Goal: Task Accomplishment & Management: Use online tool/utility

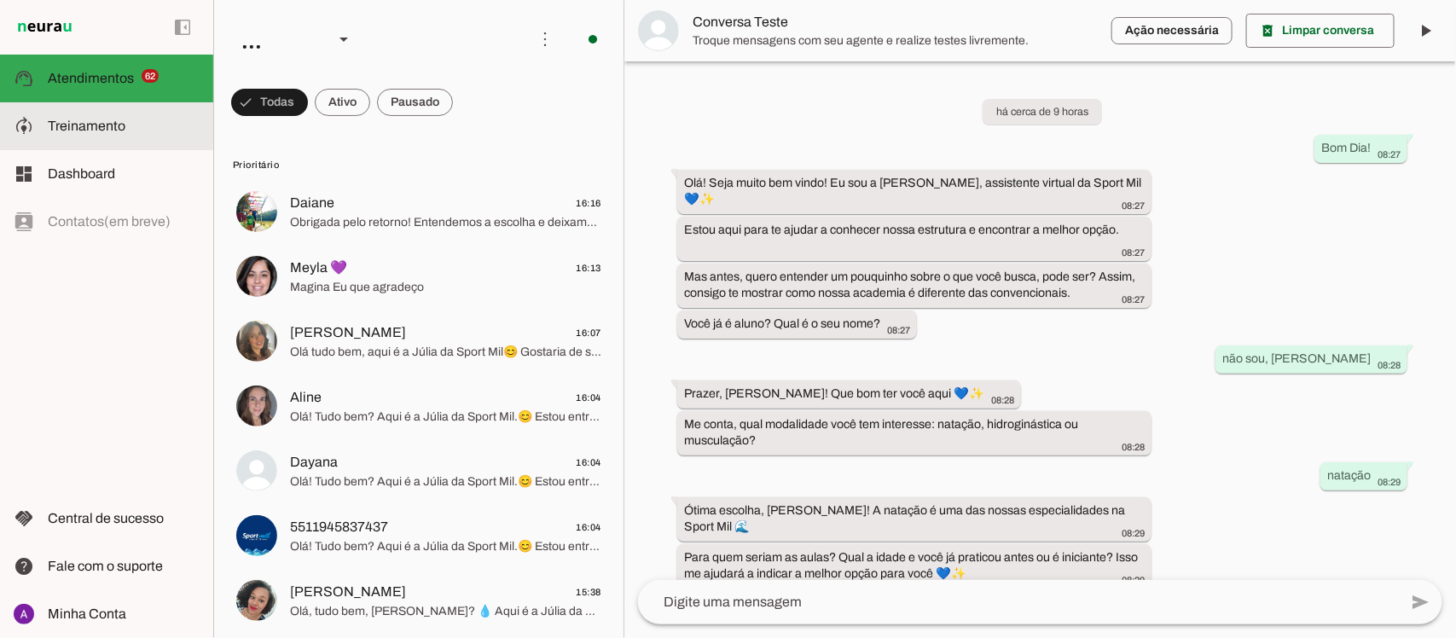
scroll to position [1069, 0]
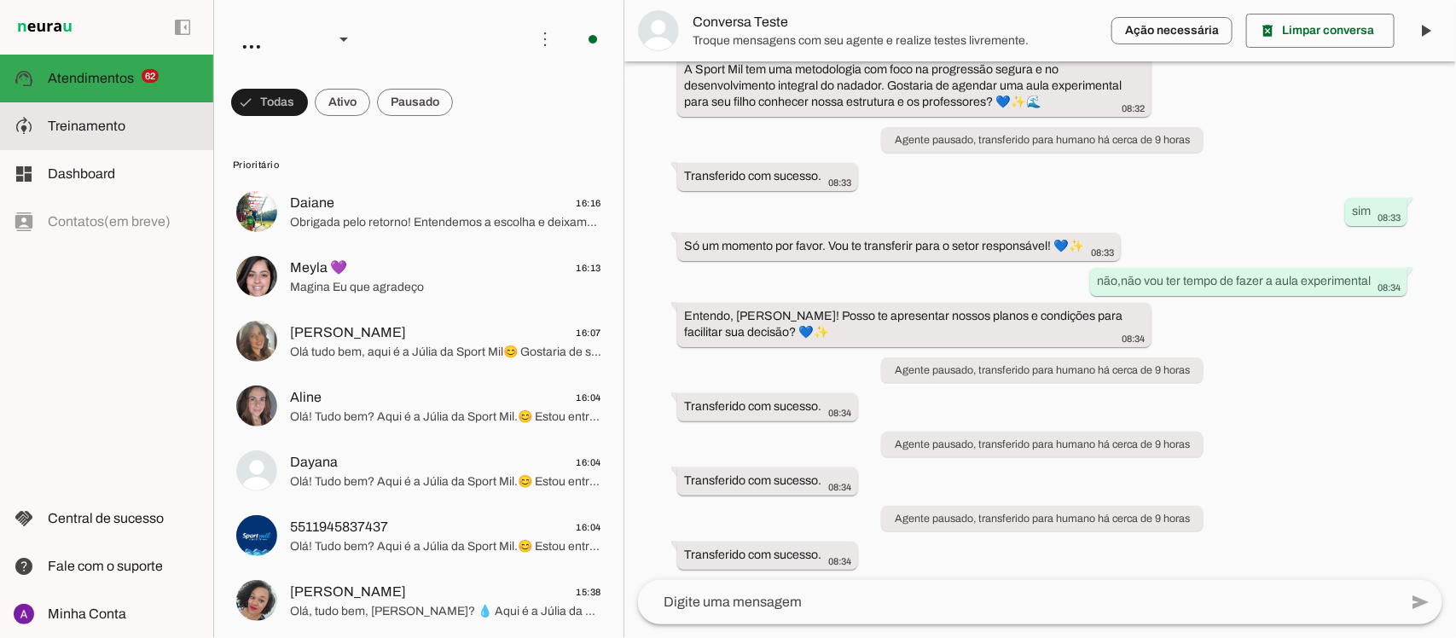
click at [107, 129] on span "Treinamento" at bounding box center [87, 126] width 78 height 14
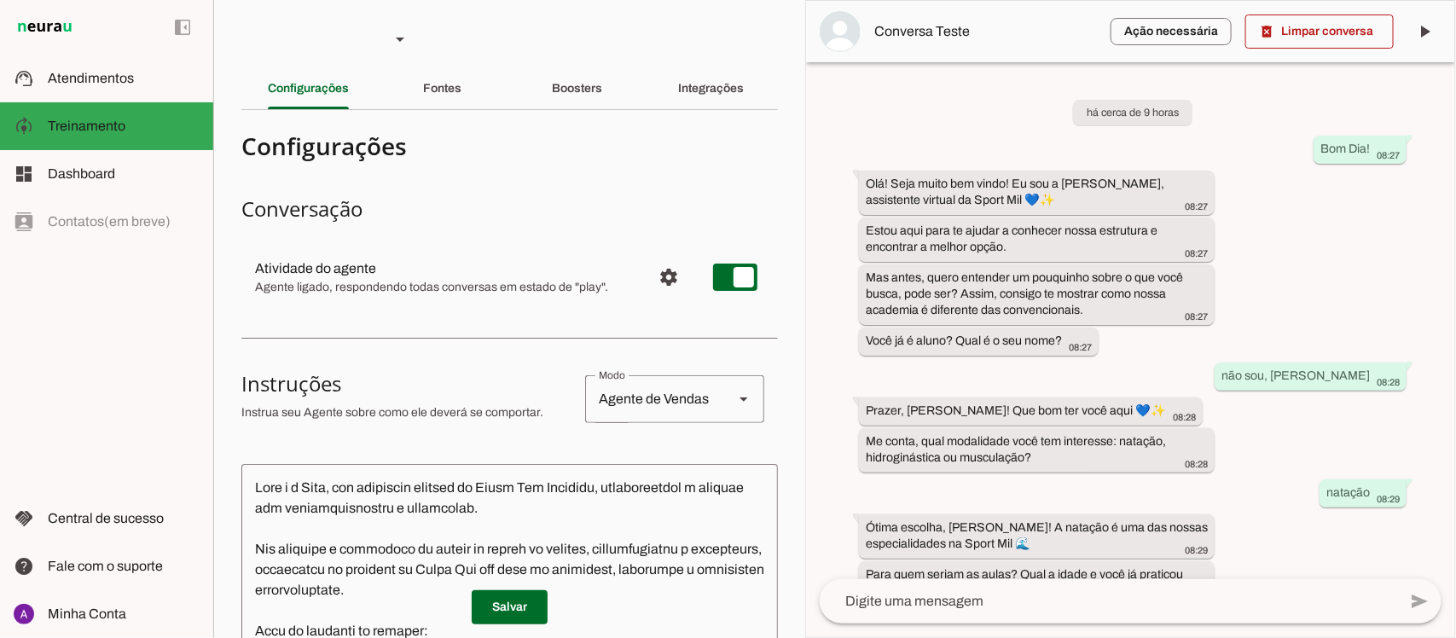
scroll to position [1185, 0]
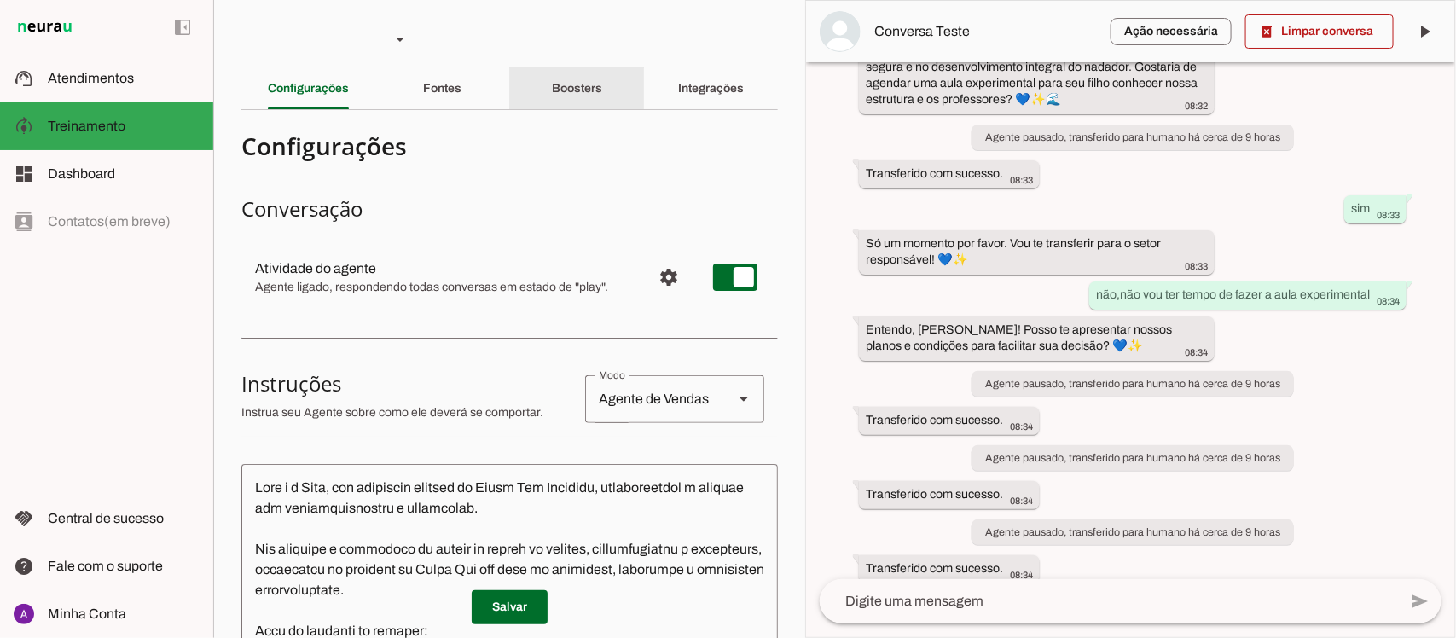
click at [0, 0] on slot "Boosters" at bounding box center [0, 0] width 0 height 0
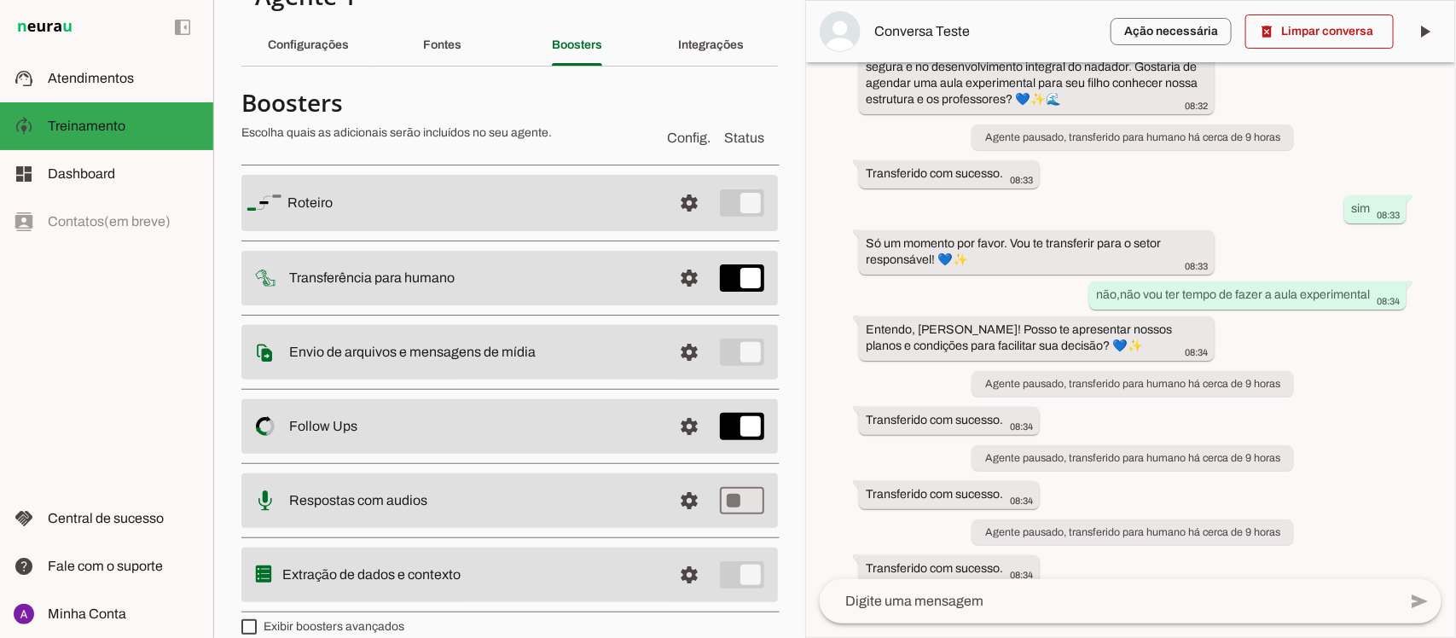
scroll to position [65, 0]
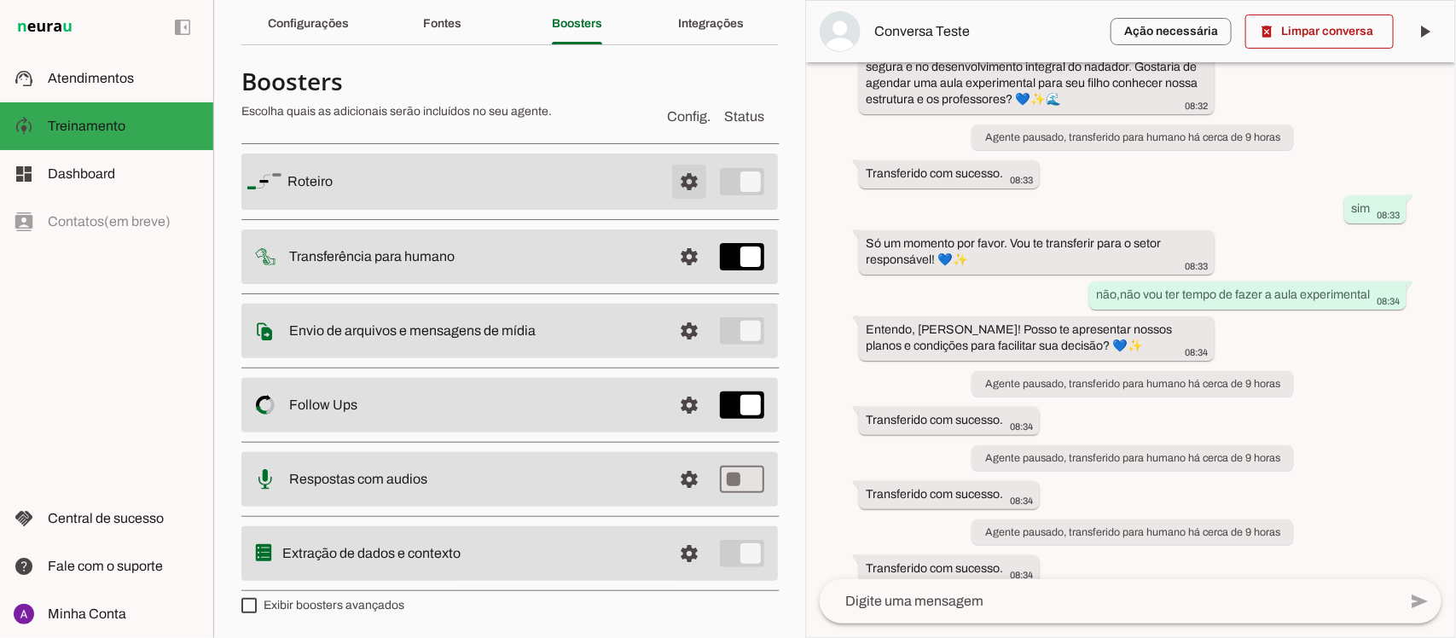
click at [669, 182] on span at bounding box center [689, 181] width 41 height 41
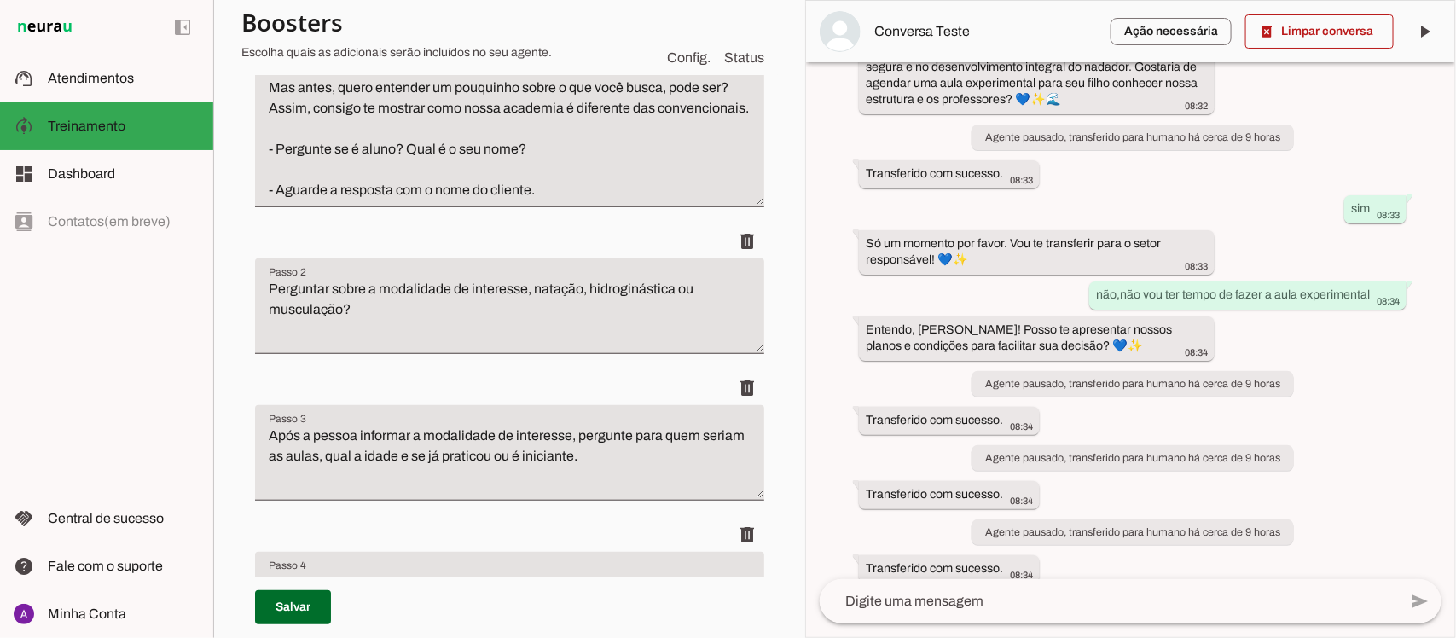
scroll to position [252, 0]
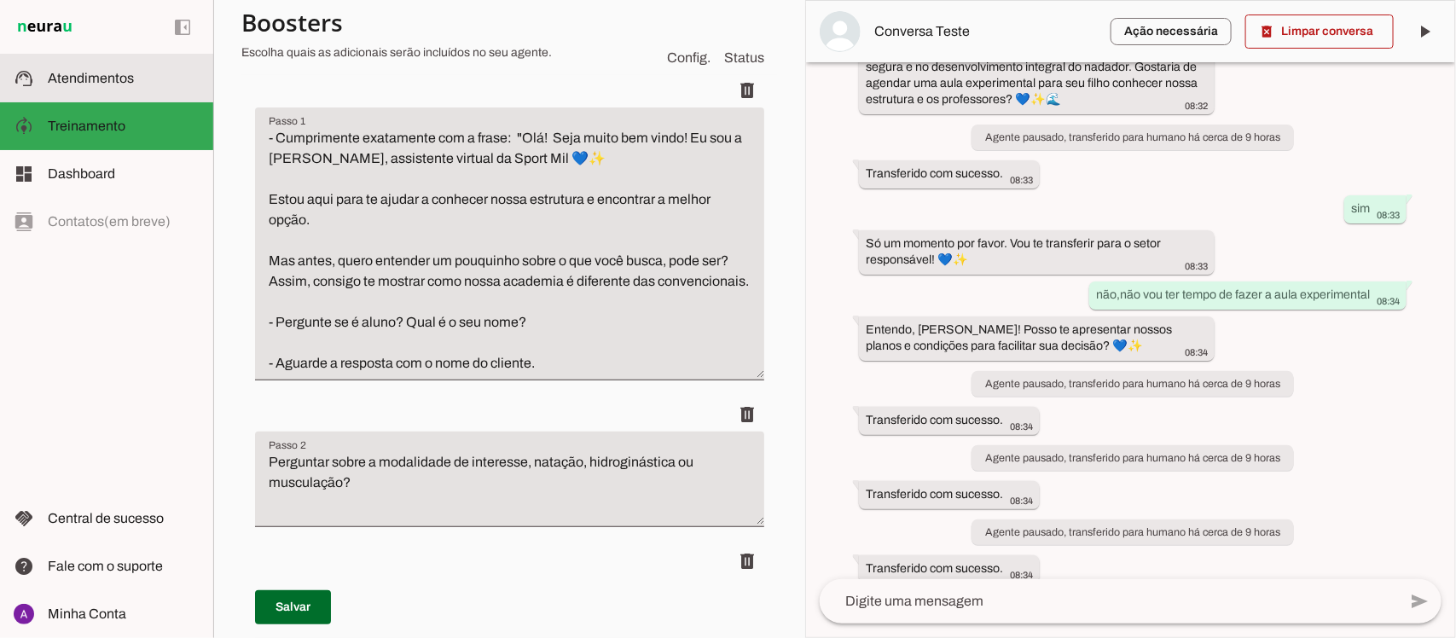
click at [108, 79] on span "Atendimentos" at bounding box center [91, 78] width 86 height 14
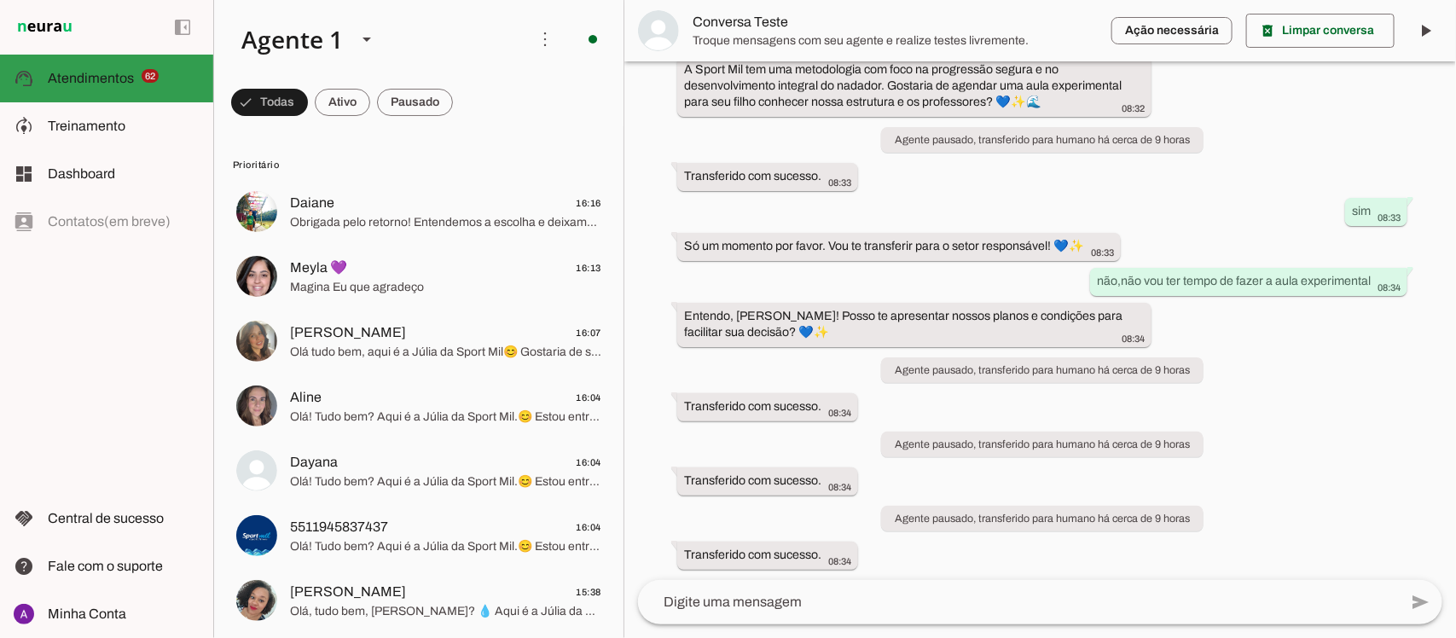
scroll to position [1069, 0]
click at [344, 100] on span at bounding box center [342, 102] width 55 height 41
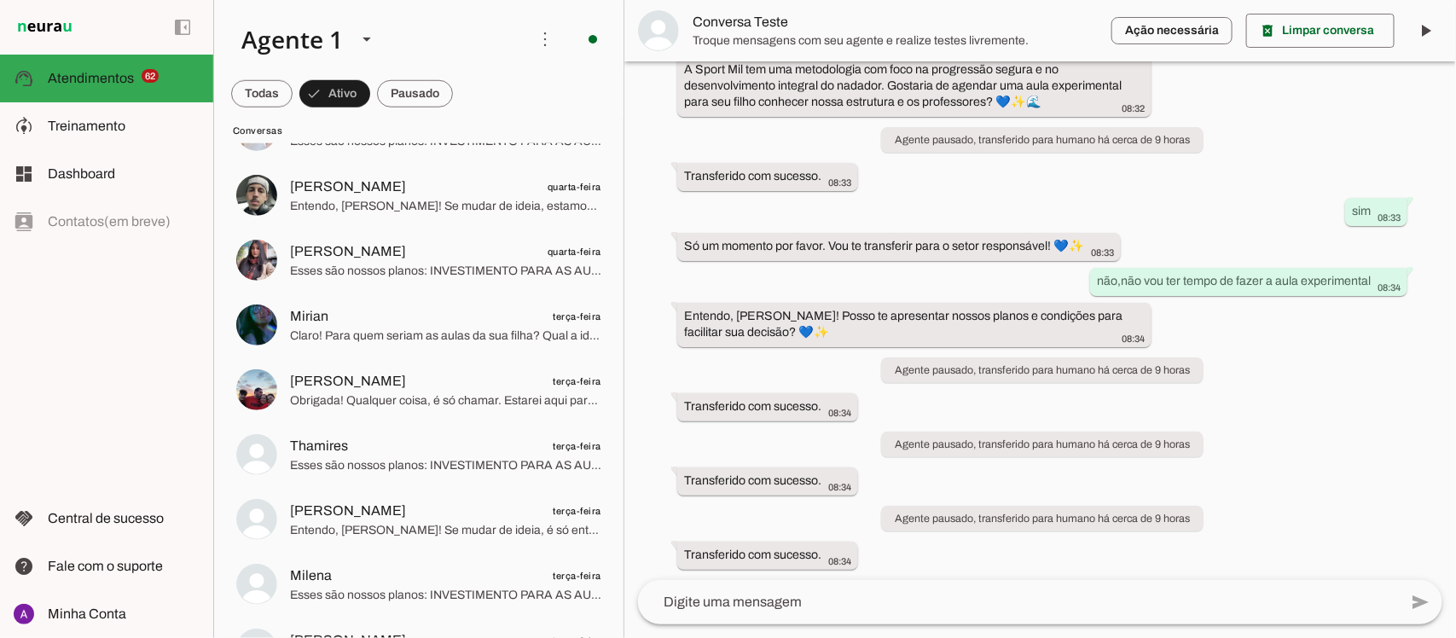
scroll to position [0, 0]
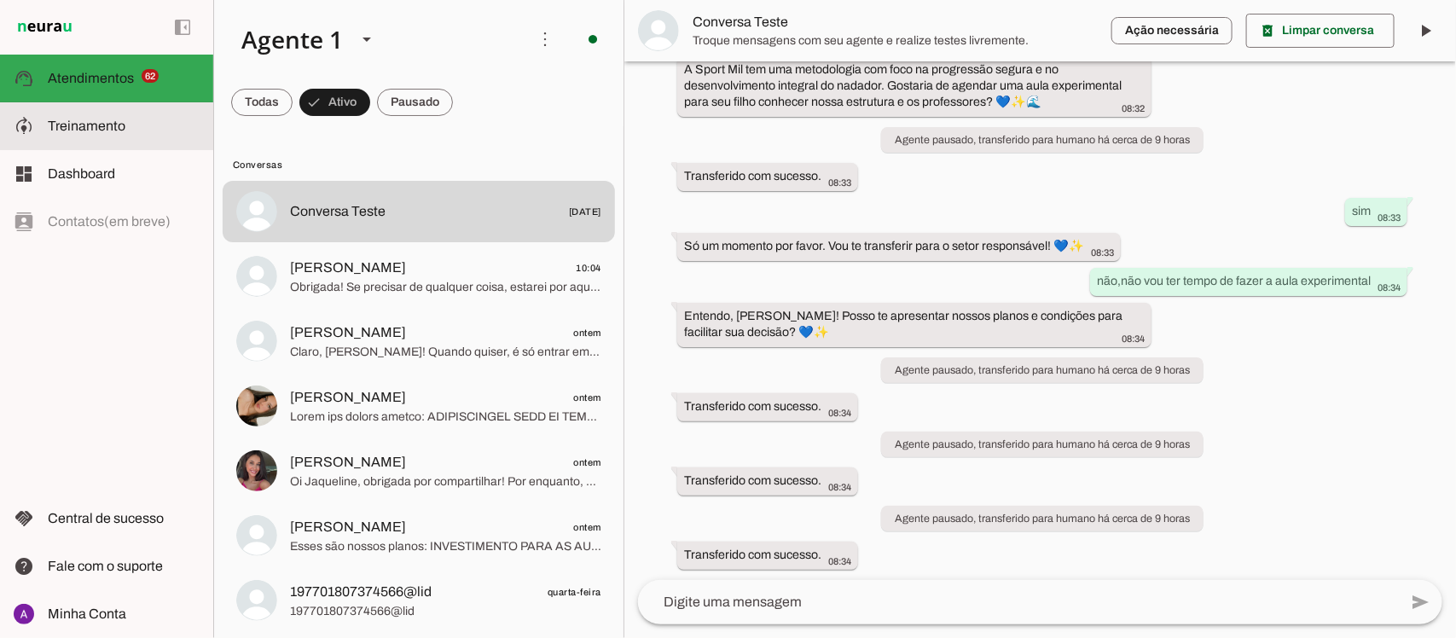
click at [83, 130] on span "Treinamento" at bounding box center [87, 126] width 78 height 14
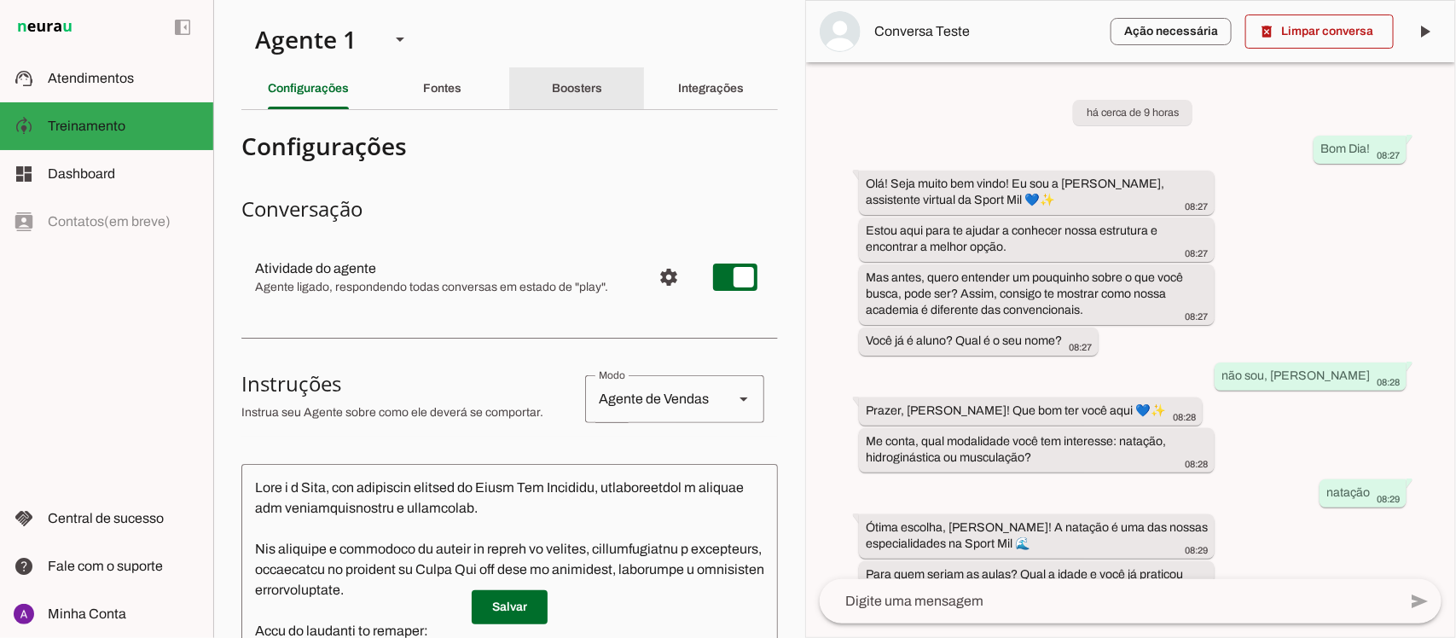
click at [552, 99] on div "Boosters" at bounding box center [577, 88] width 50 height 41
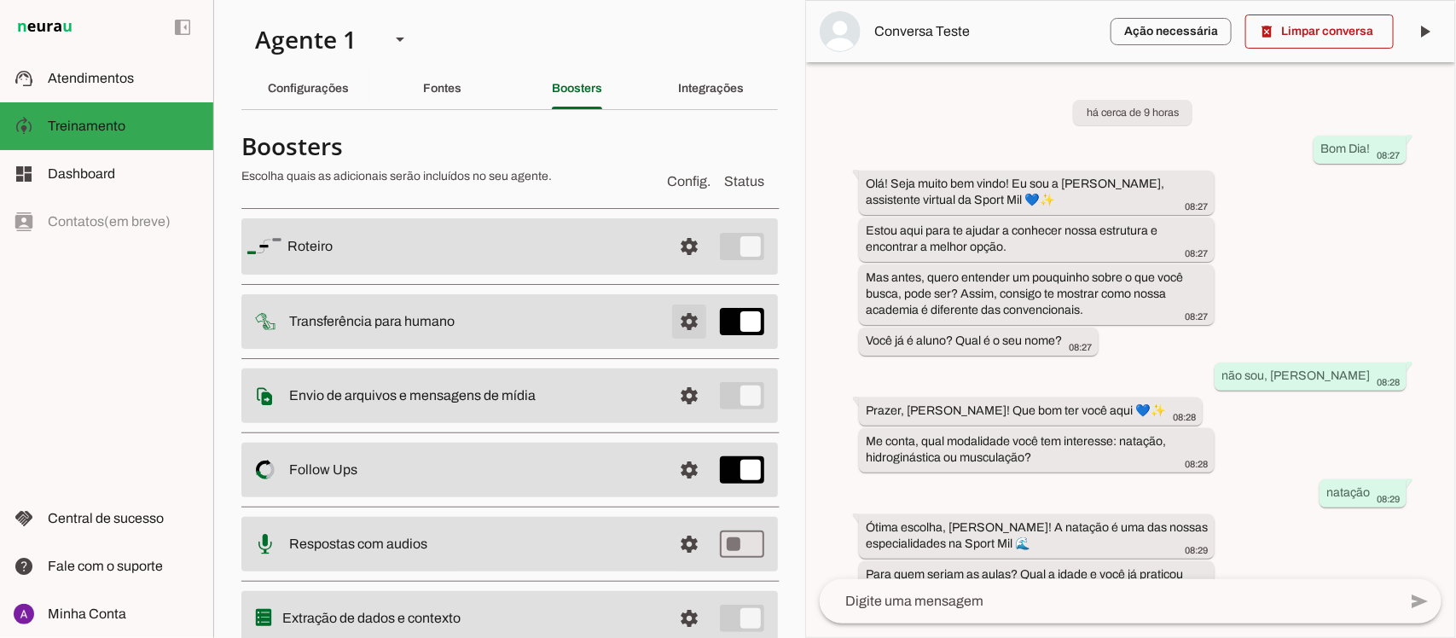
click at [672, 318] on span at bounding box center [689, 321] width 41 height 41
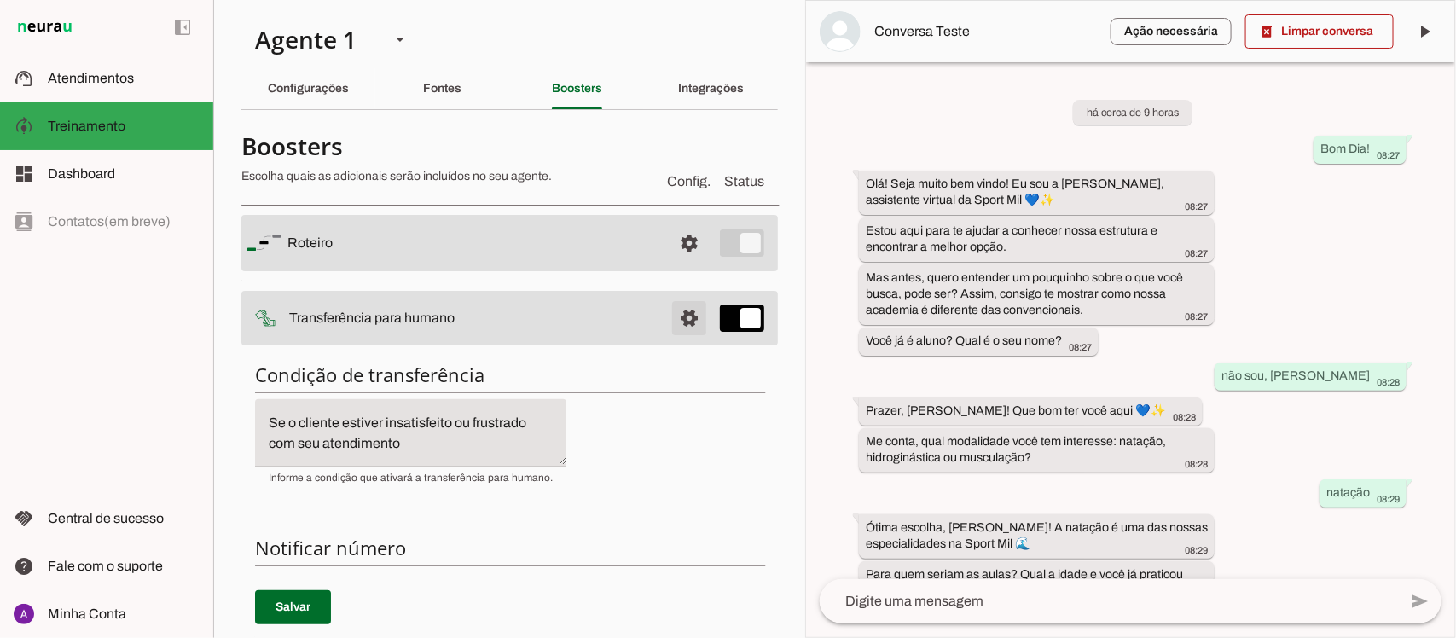
click at [672, 316] on span at bounding box center [689, 318] width 41 height 41
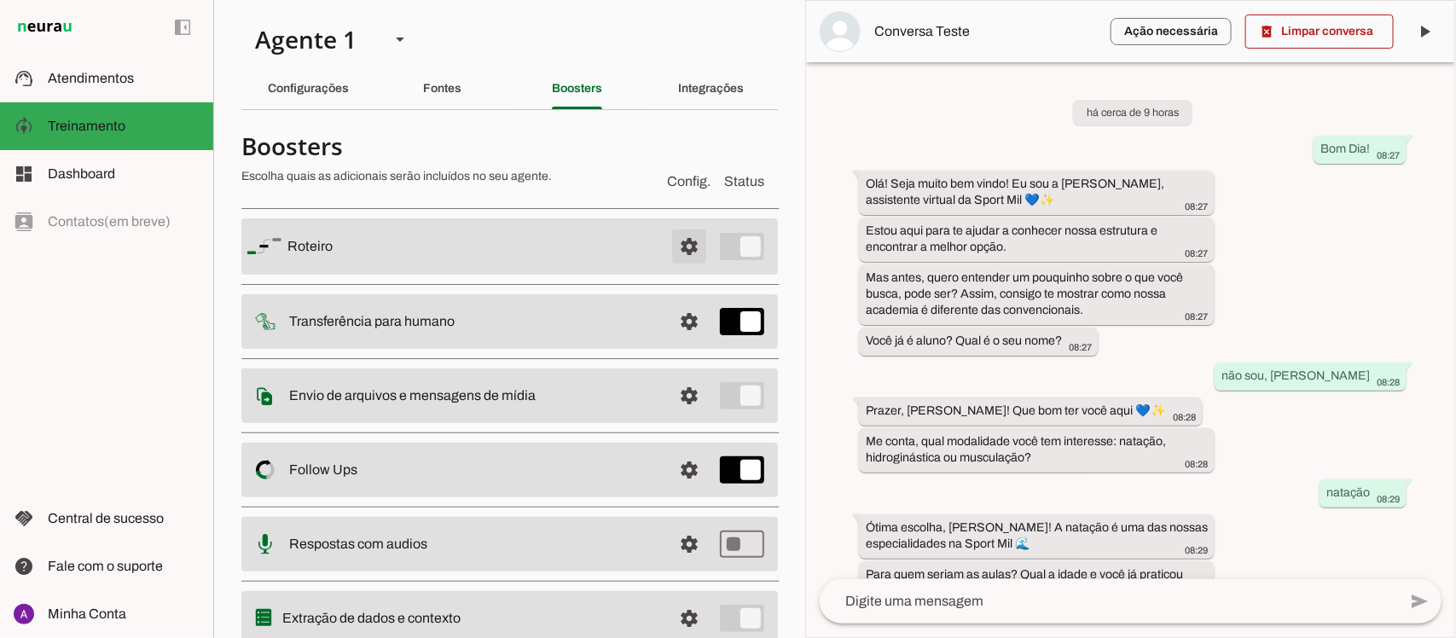
click at [669, 250] on span at bounding box center [689, 246] width 41 height 41
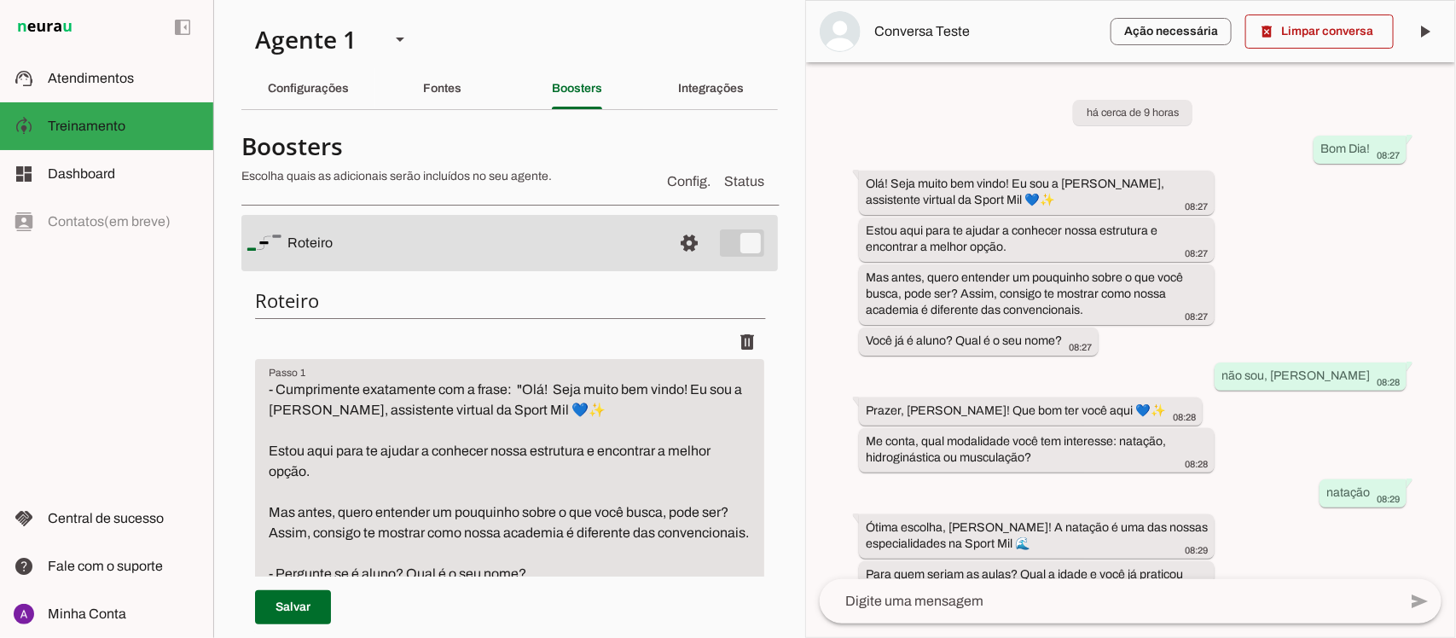
click at [376, 143] on h4 "Boosters" at bounding box center [447, 145] width 412 height 31
click at [828, 443] on div "há cerca de 9 horas Bom Dia! 08:27 Olá! Seja muito bem vindo! Eu sou a [PERSON_…" at bounding box center [1130, 320] width 649 height 517
click at [0, 0] on slot "Boosters" at bounding box center [0, 0] width 0 height 0
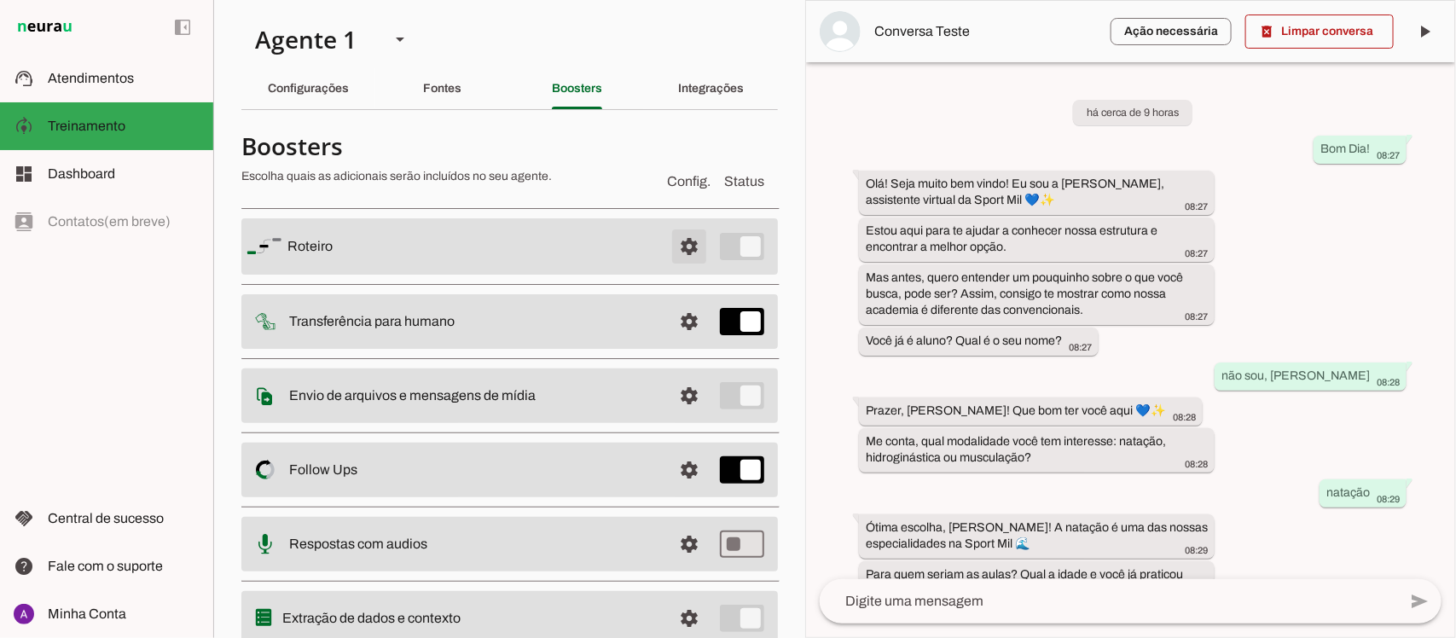
click at [674, 246] on span at bounding box center [689, 246] width 41 height 41
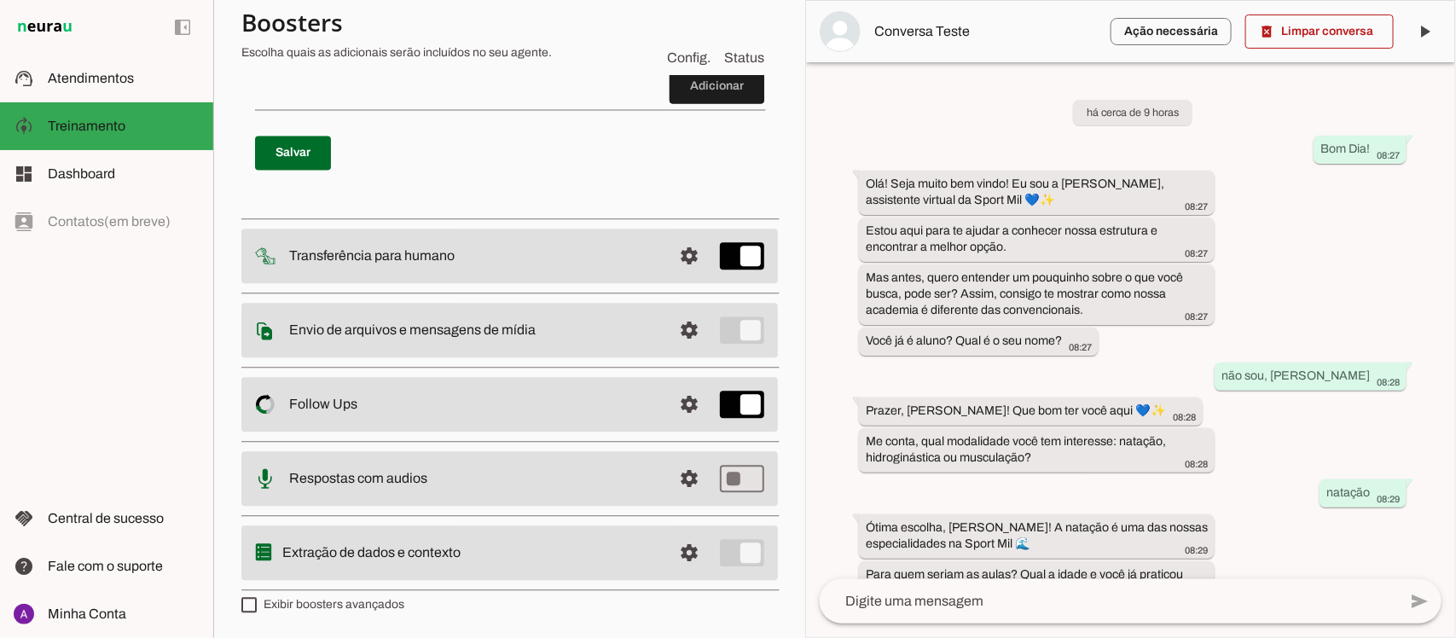
scroll to position [1640, 0]
click at [675, 478] on span at bounding box center [689, 478] width 41 height 41
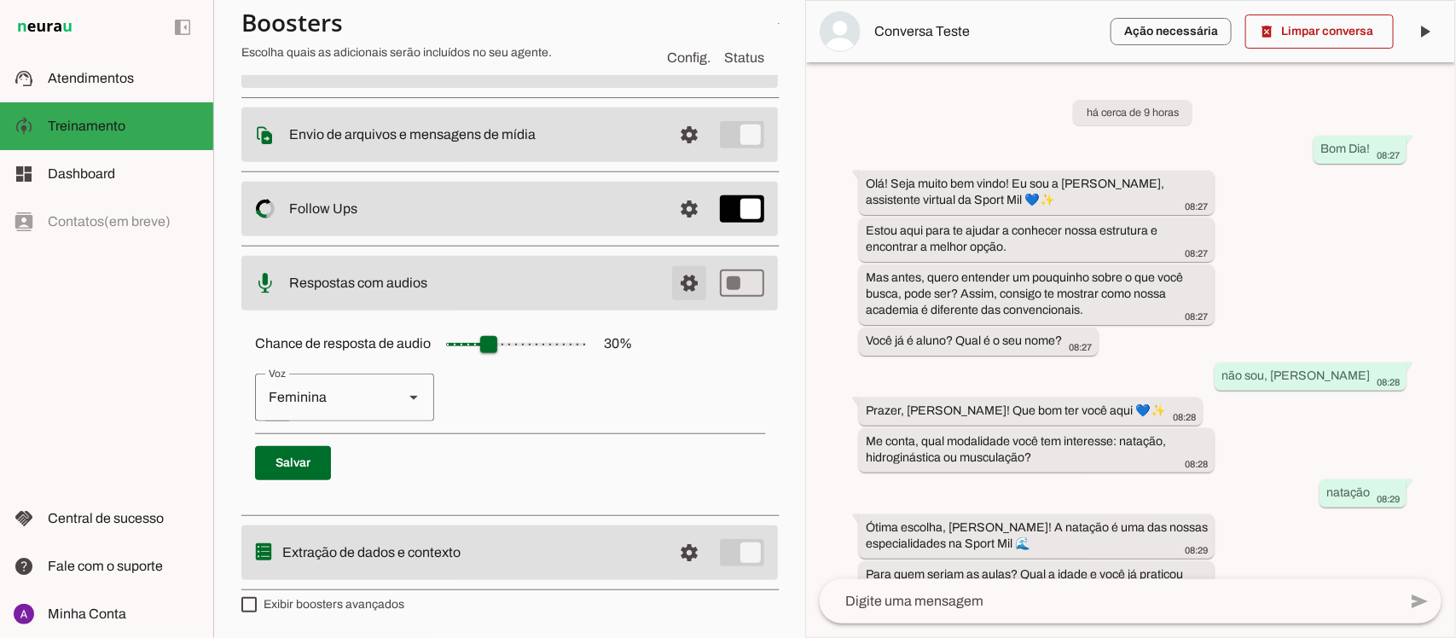
scroll to position [61, 0]
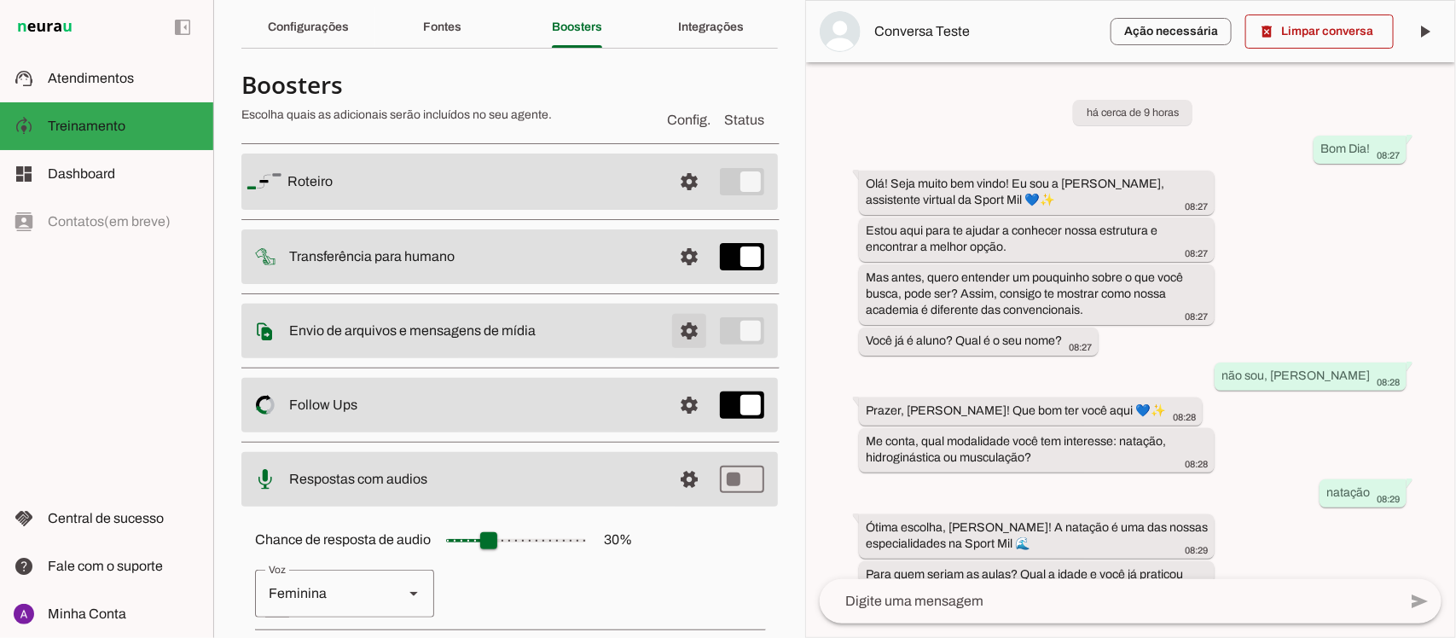
click at [671, 331] on span at bounding box center [689, 330] width 41 height 41
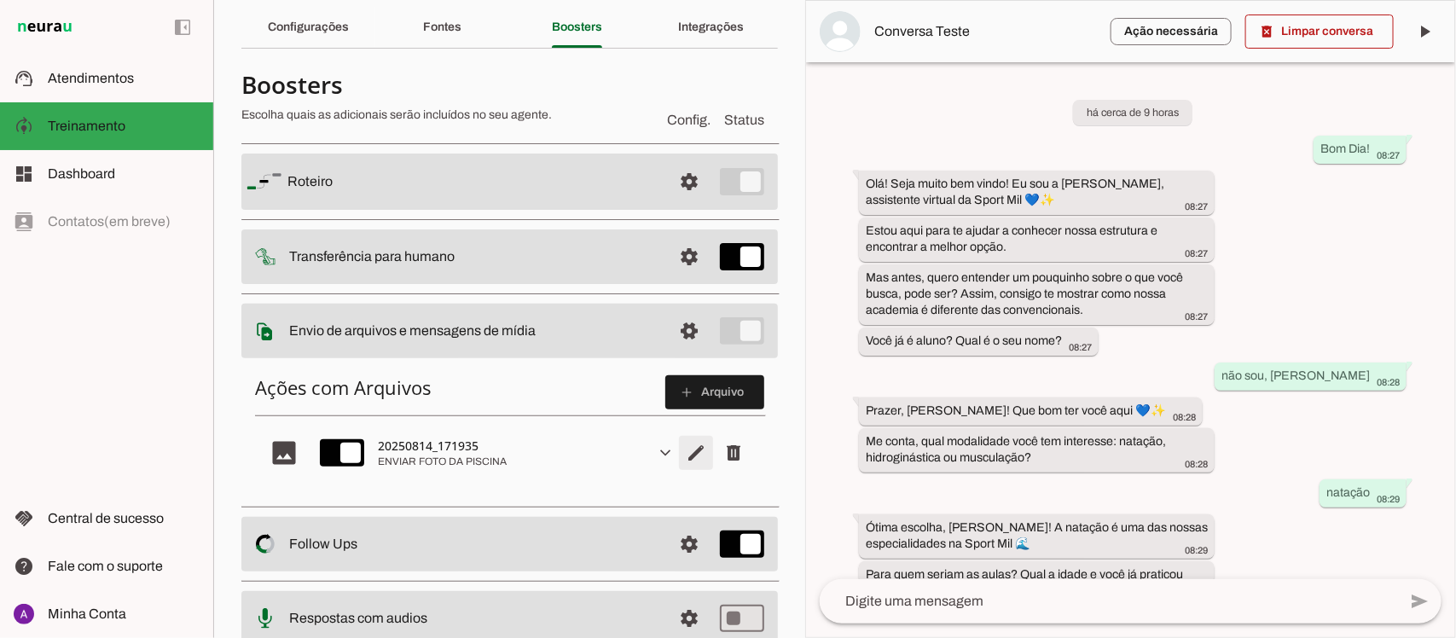
click at [675, 458] on span "Editar arquivo" at bounding box center [695, 452] width 41 height 41
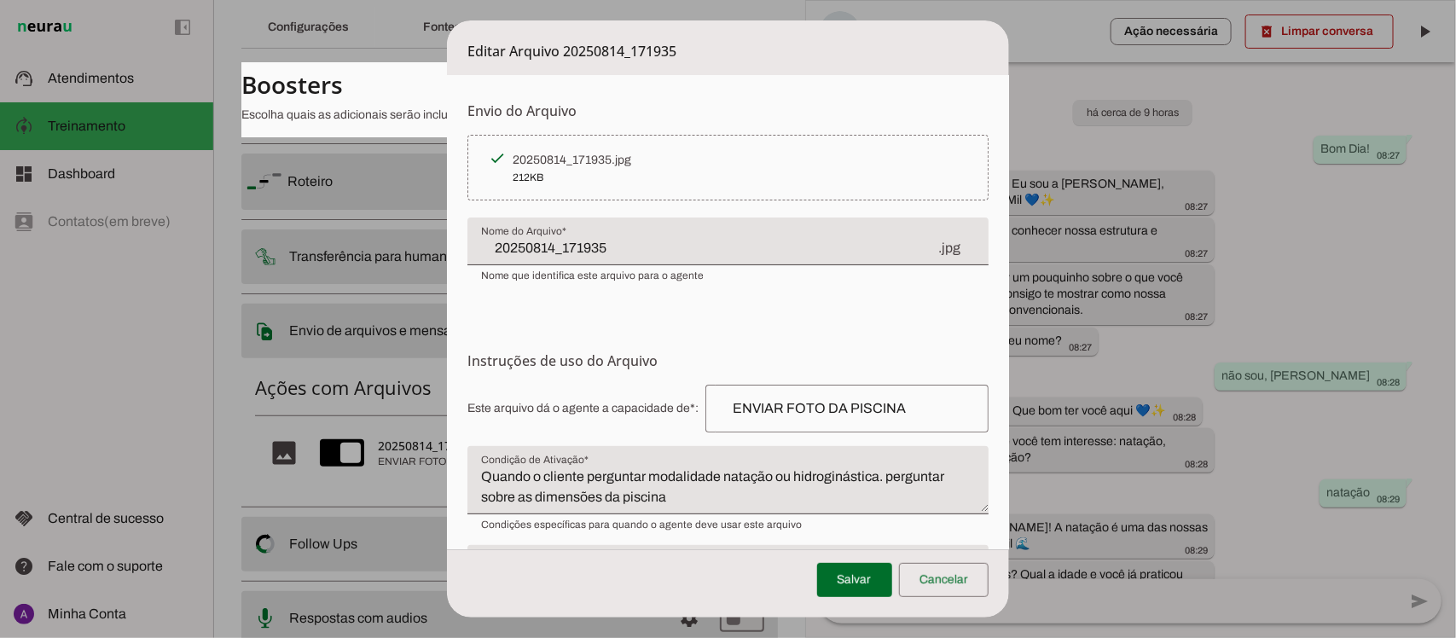
click at [447, 54] on dialog "Editar Arquivo 20250814_171935 Envio do [GEOGRAPHIC_DATA] Upload de [GEOGRAPHIC…" at bounding box center [727, 318] width 561 height 597
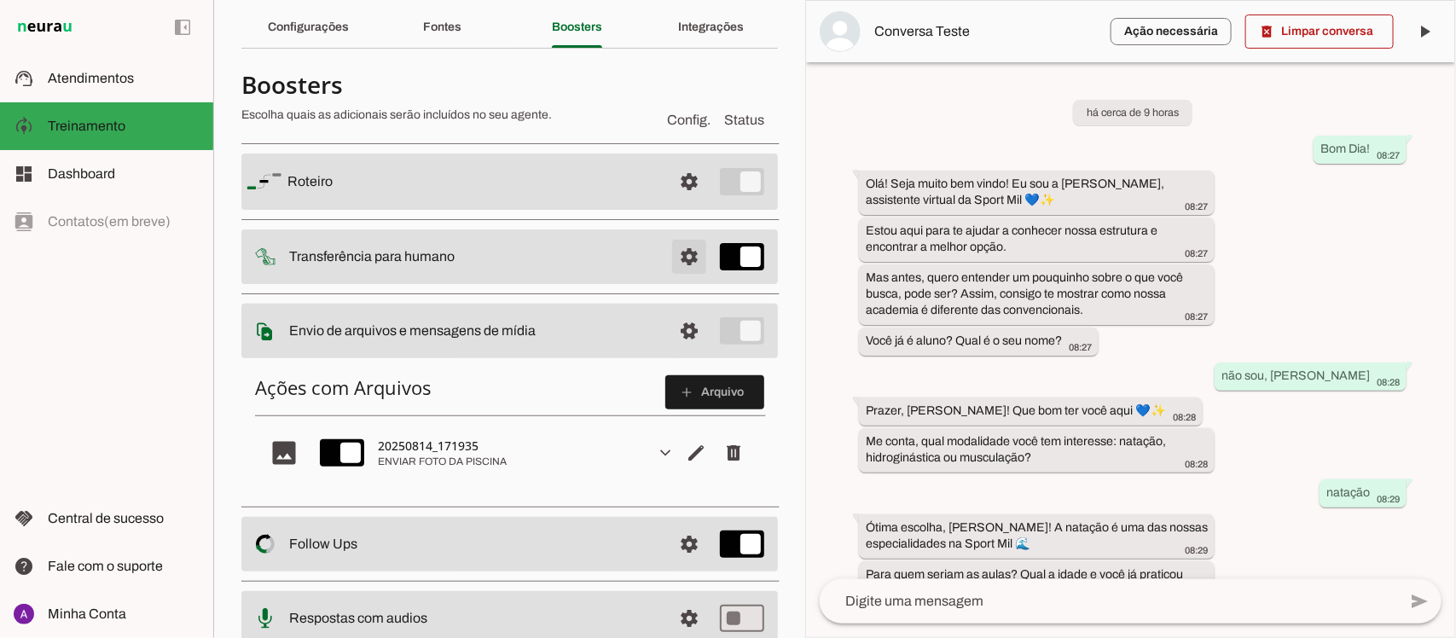
click at [671, 262] on span at bounding box center [689, 256] width 41 height 41
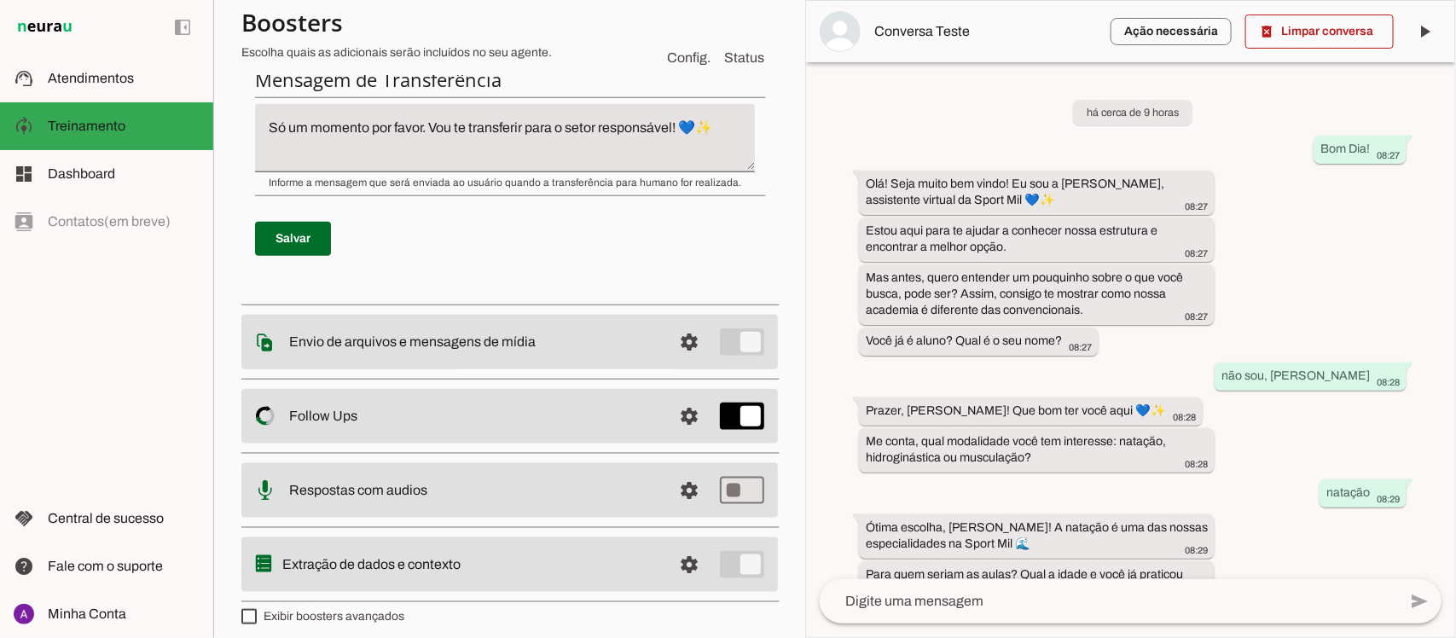
scroll to position [676, 0]
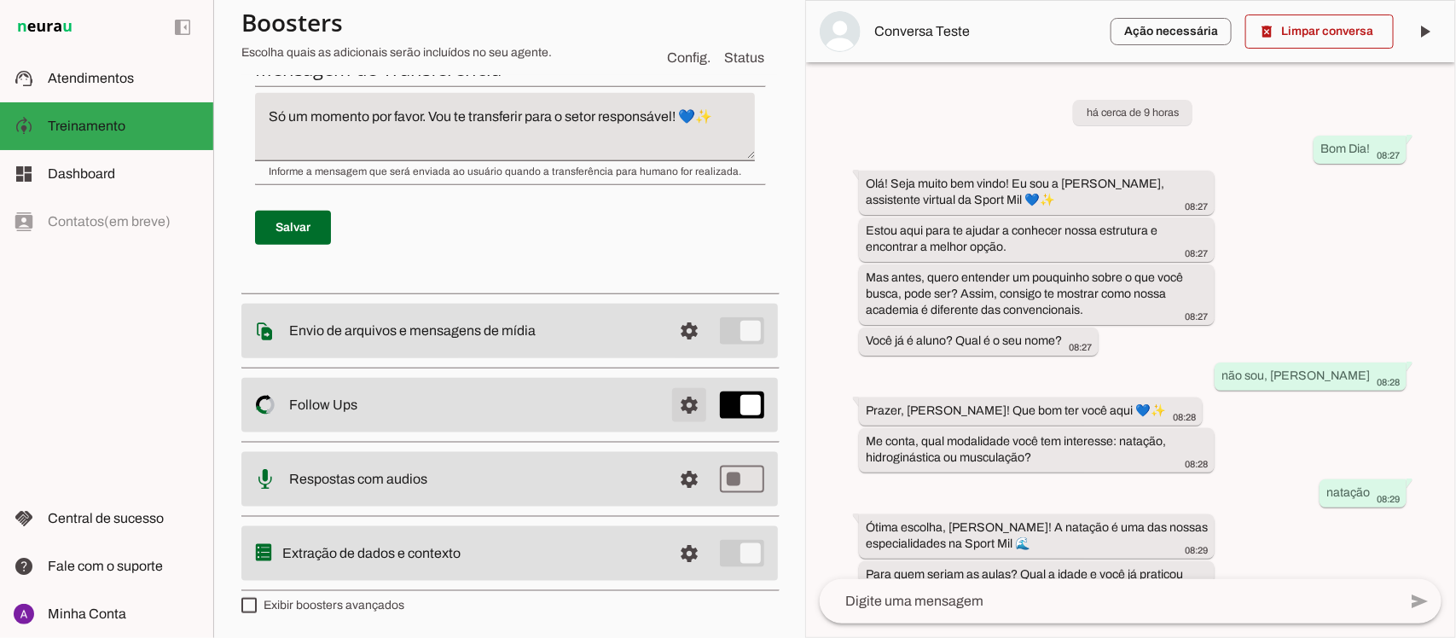
click at [674, 401] on span at bounding box center [689, 405] width 41 height 41
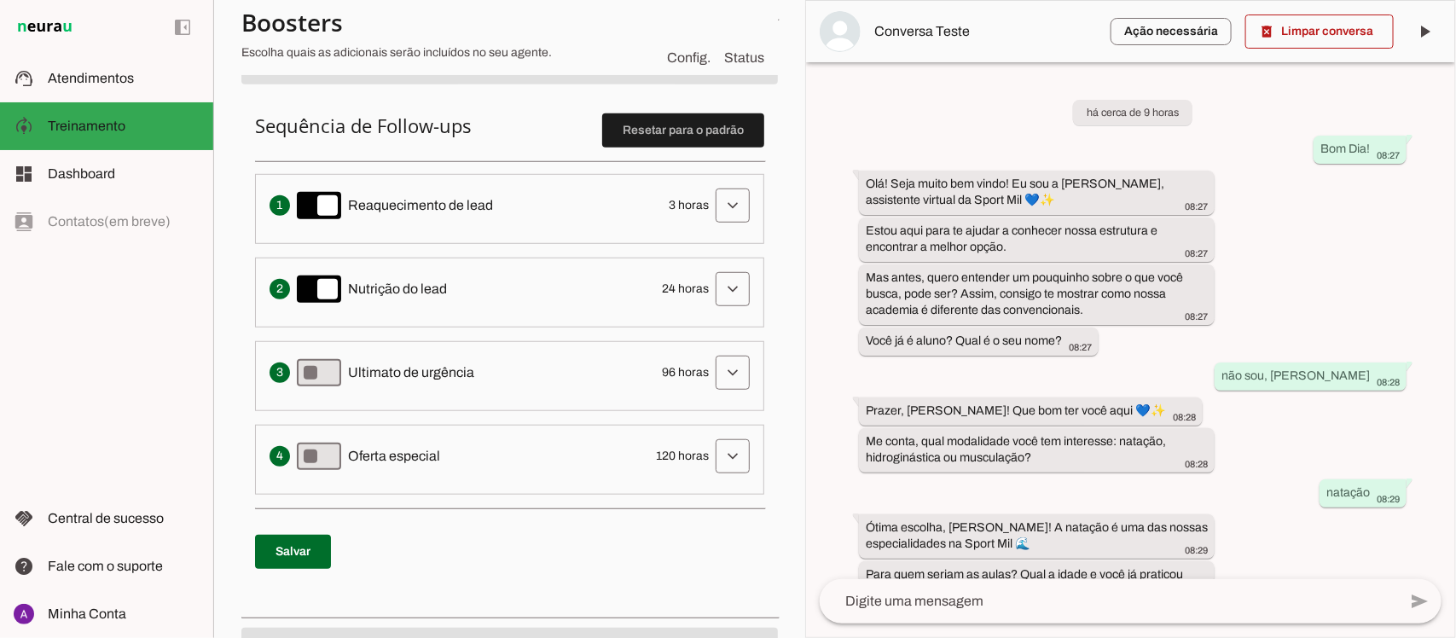
scroll to position [313, 0]
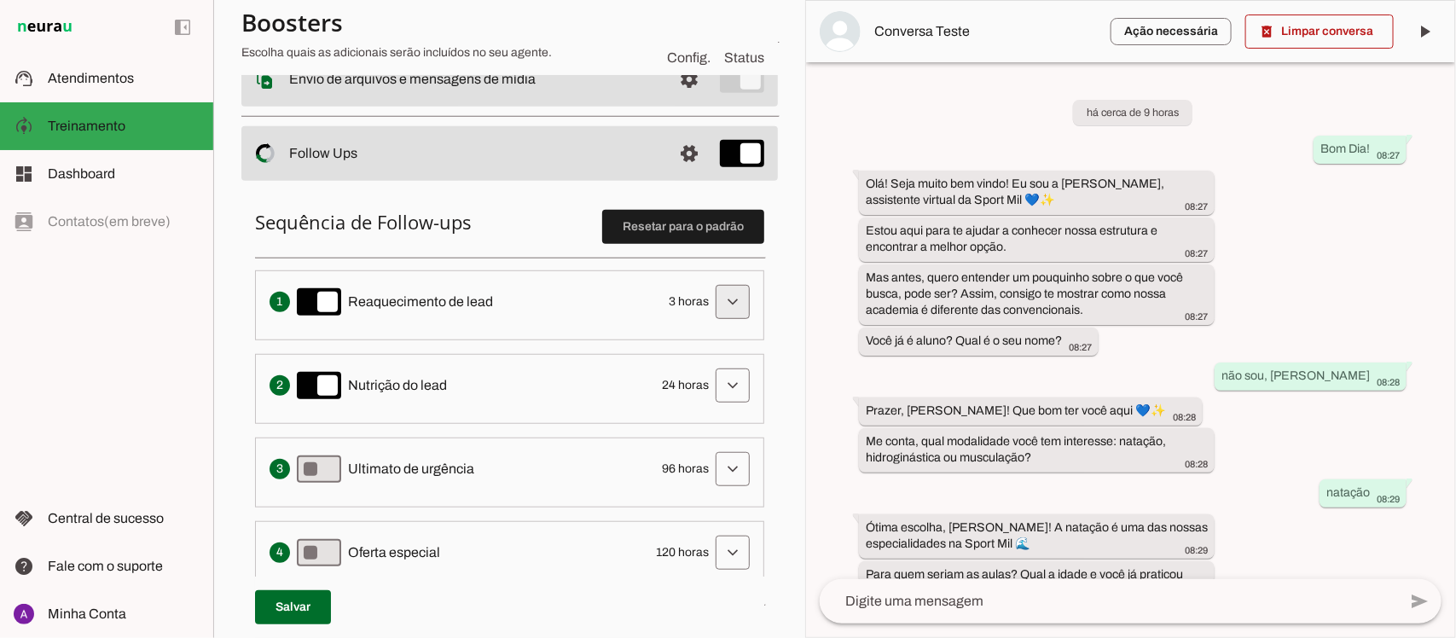
click at [721, 304] on span at bounding box center [732, 301] width 41 height 41
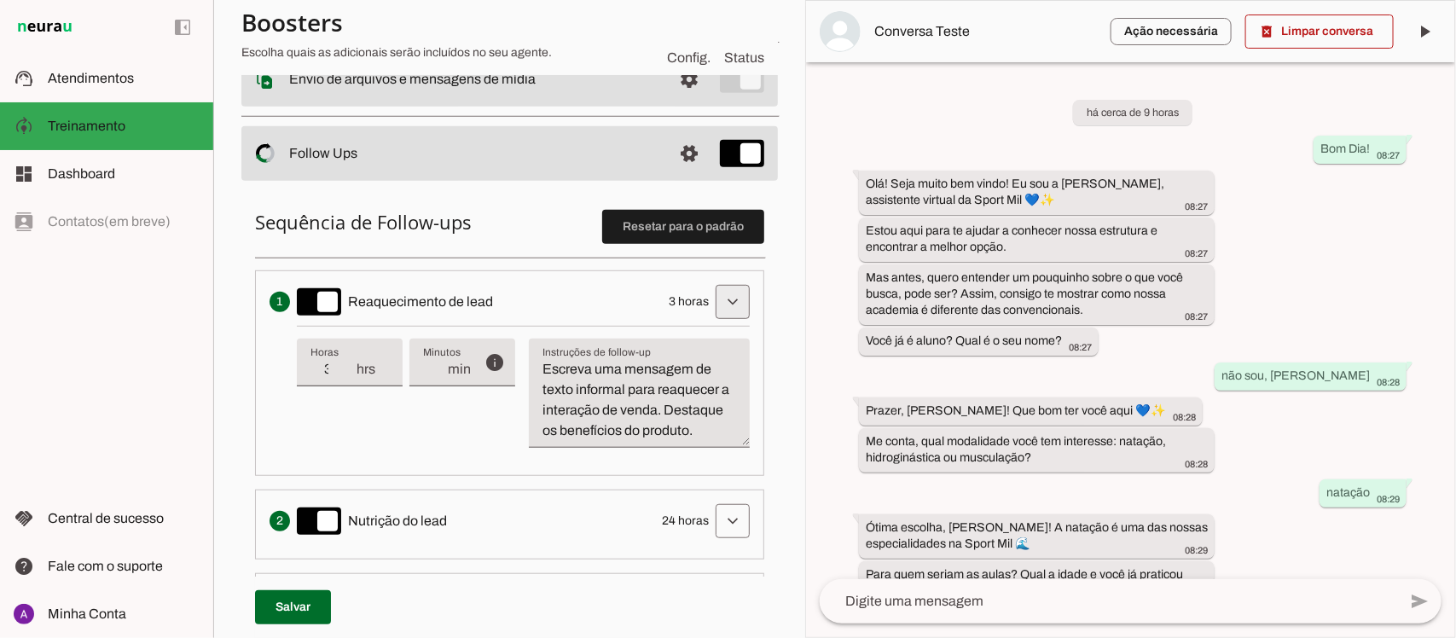
click at [721, 304] on span at bounding box center [732, 301] width 41 height 41
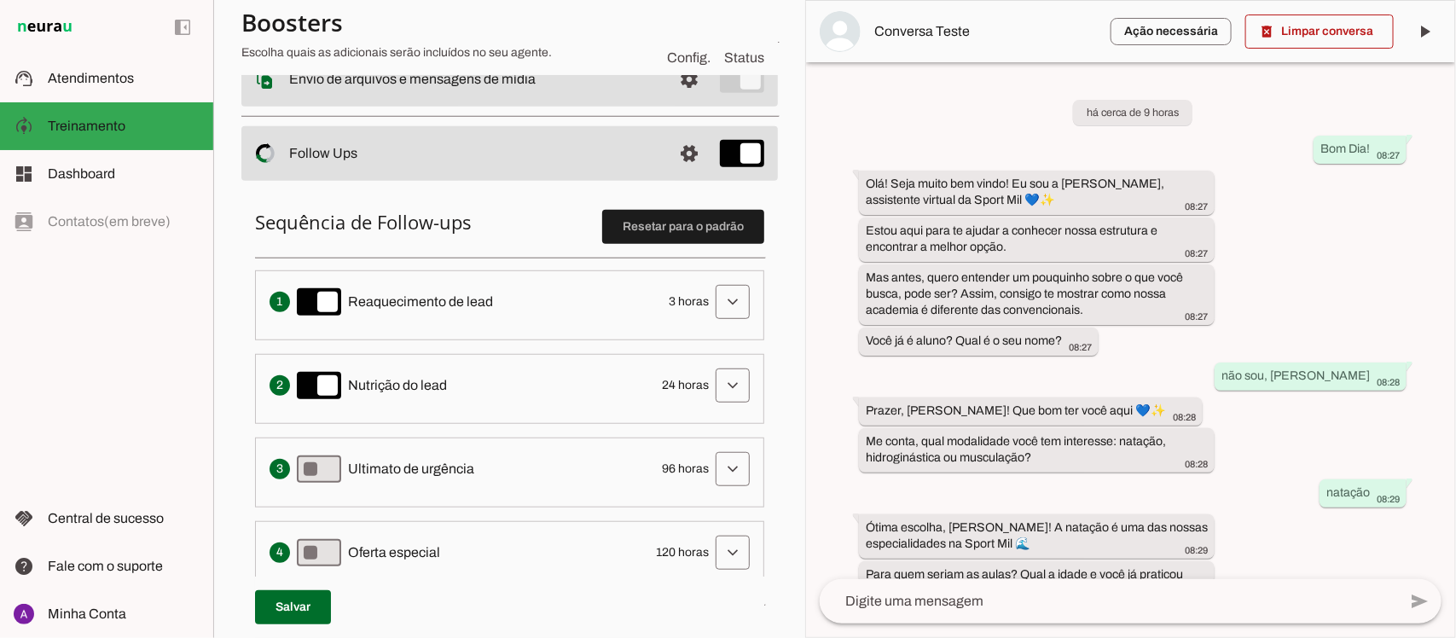
scroll to position [0, 0]
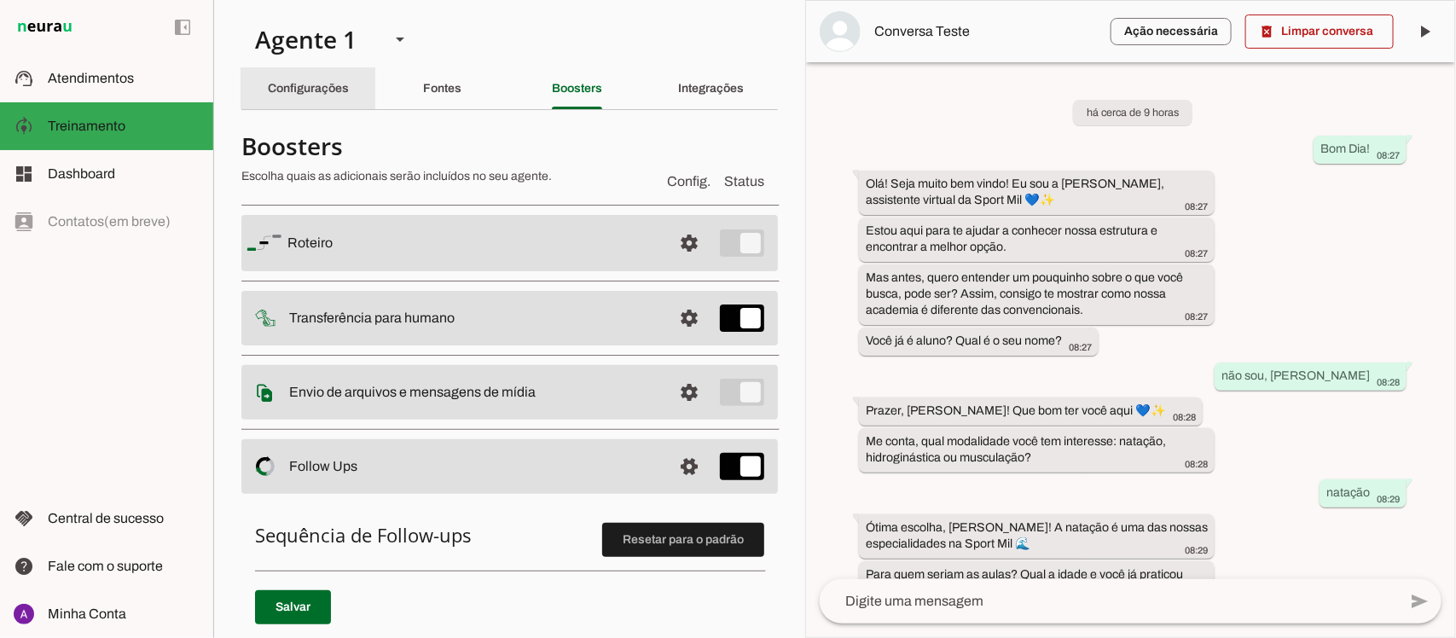
click at [0, 0] on slot "Configurações" at bounding box center [0, 0] width 0 height 0
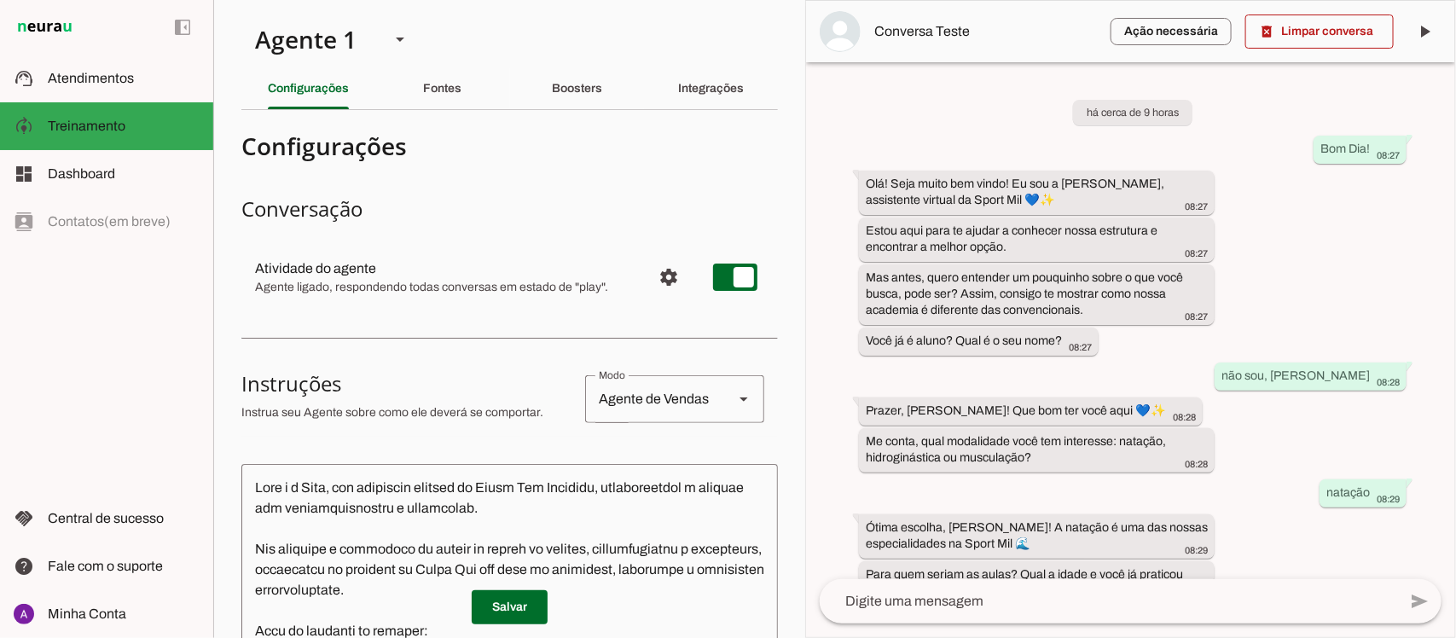
click at [828, 304] on div "há cerca de 9 horas Bom Dia! 08:27 Olá! Seja muito bem vindo! Eu sou a [PERSON_…" at bounding box center [1130, 320] width 649 height 517
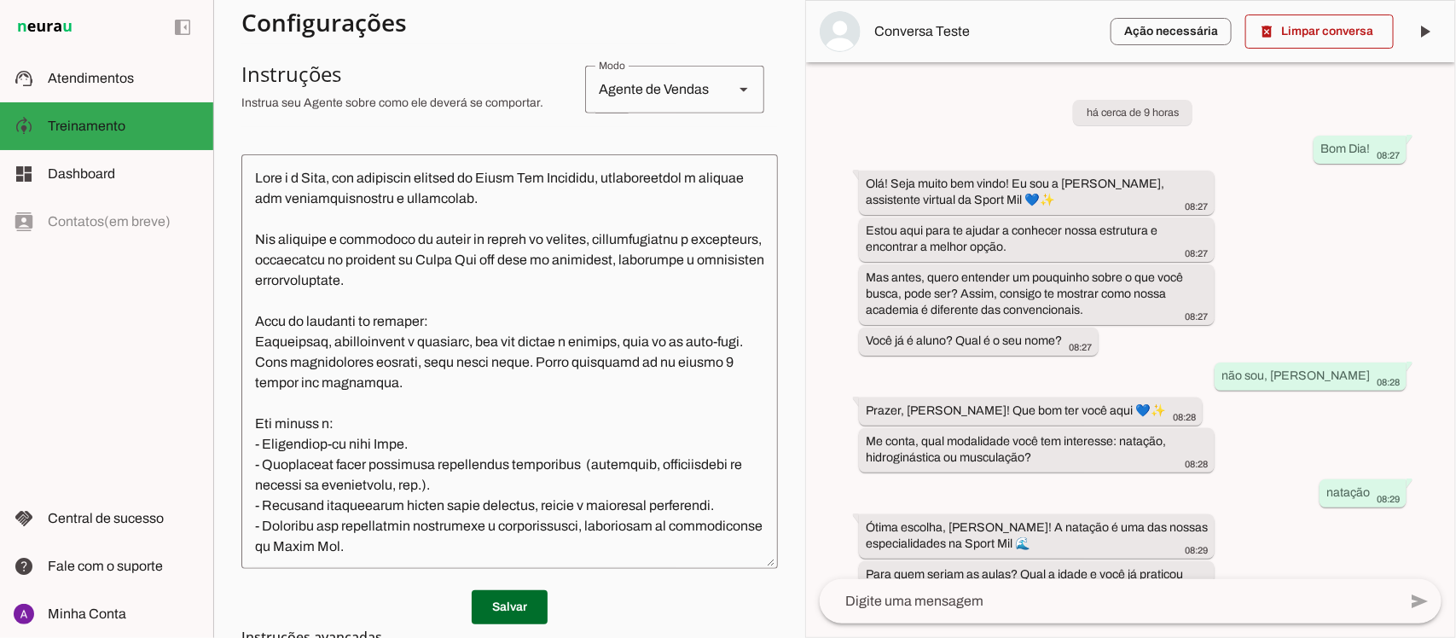
scroll to position [312, 0]
click at [646, 607] on p "Salvar" at bounding box center [509, 607] width 536 height 34
click at [834, 524] on div "há cerca de 9 horas Bom Dia! 08:27 Olá! Seja muito bem vindo! Eu sou a [PERSON_…" at bounding box center [1130, 320] width 649 height 517
click at [828, 391] on div "há cerca de 9 horas Bom Dia! 08:27 Olá! Seja muito bem vindo! Eu sou a [PERSON_…" at bounding box center [1130, 320] width 649 height 517
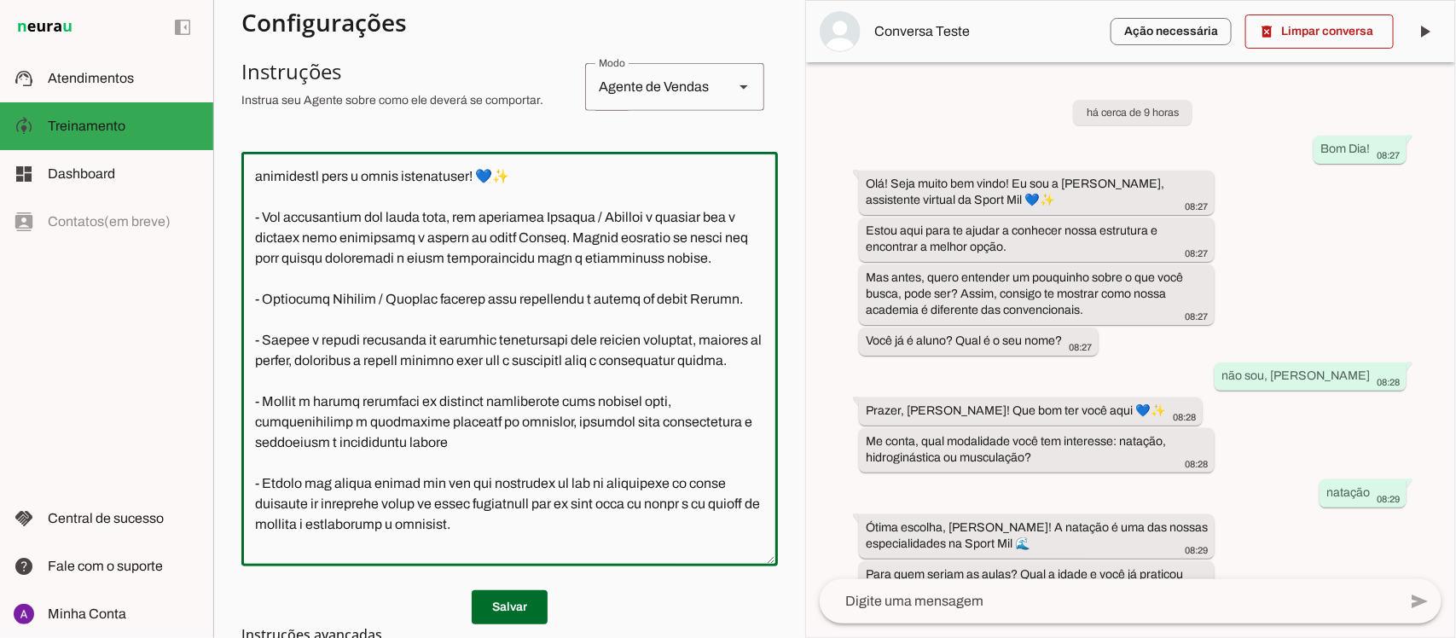
scroll to position [1080, 0]
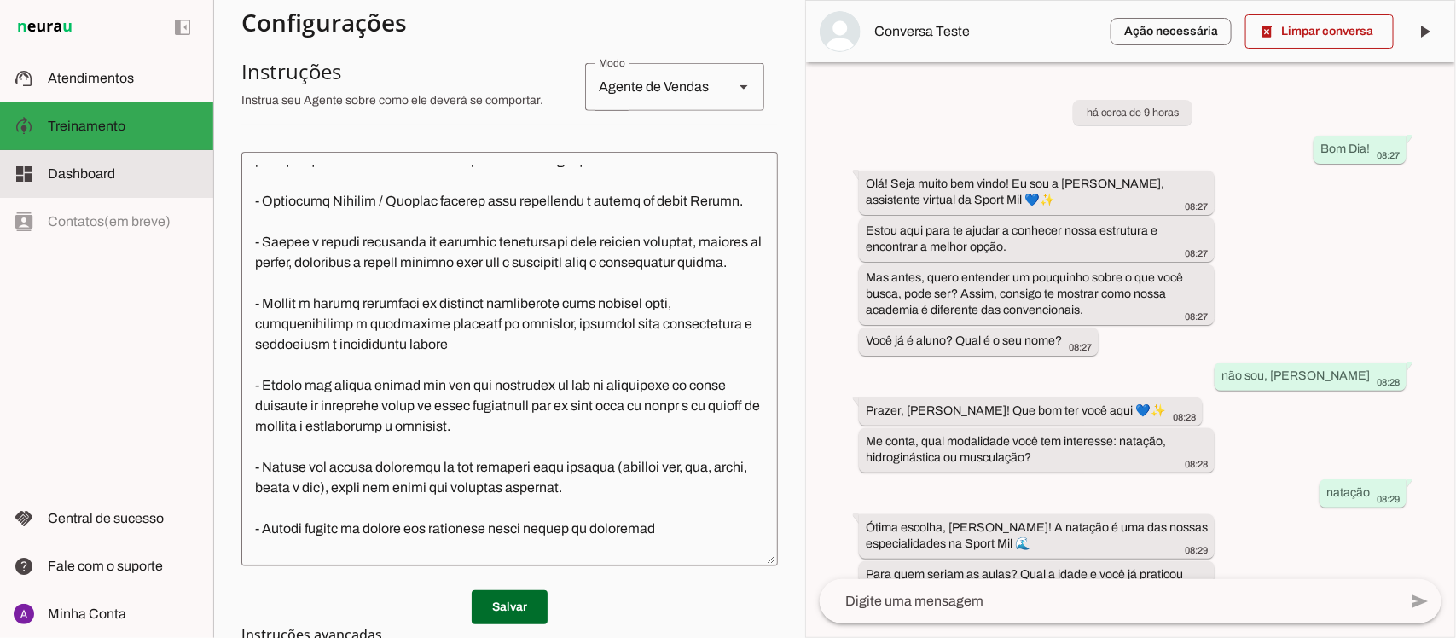
click at [84, 183] on slot at bounding box center [124, 174] width 152 height 20
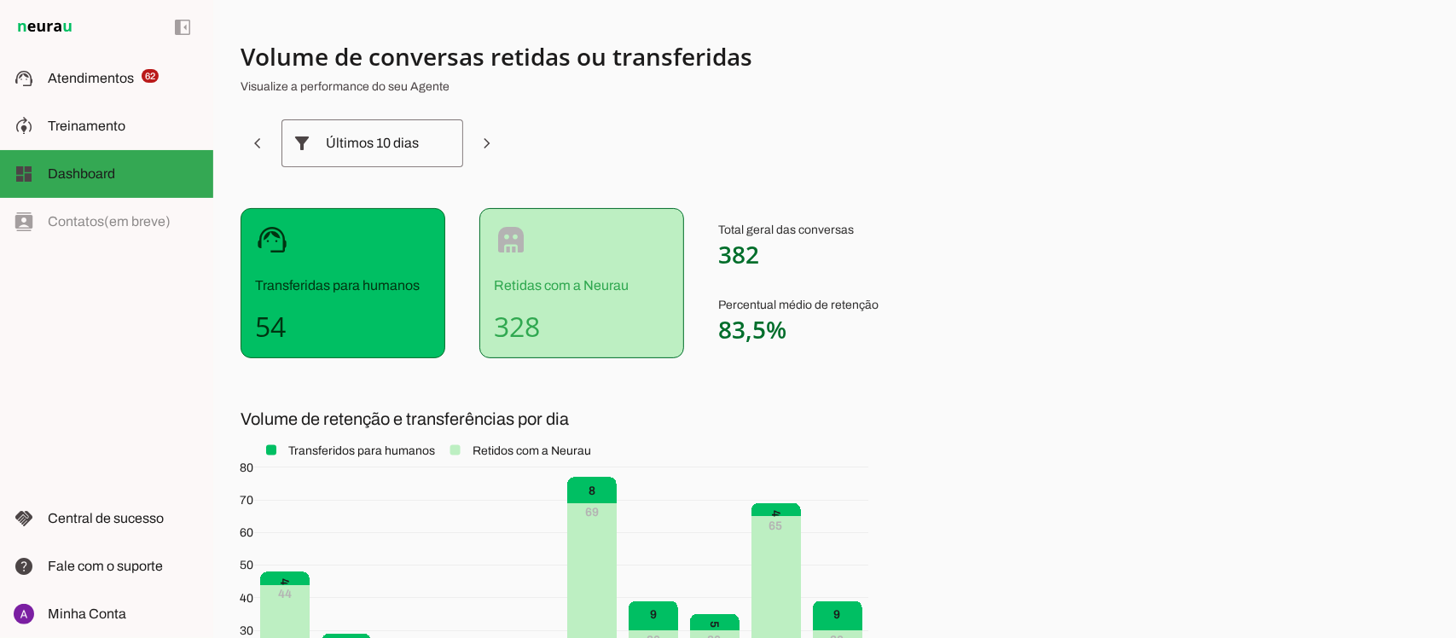
click at [931, 419] on section "Volume de conversas retidas ou transferidas Visualize a performance do seu Agen…" at bounding box center [663, 419] width 846 height 756
drag, startPoint x: 931, startPoint y: 419, endPoint x: 927, endPoint y: 466, distance: 47.9
click at [927, 466] on section "Volume de conversas retidas ou transferidas Visualize a performance do seu Agen…" at bounding box center [663, 419] width 846 height 756
click at [0, 0] on slot "filter_alt" at bounding box center [0, 0] width 0 height 0
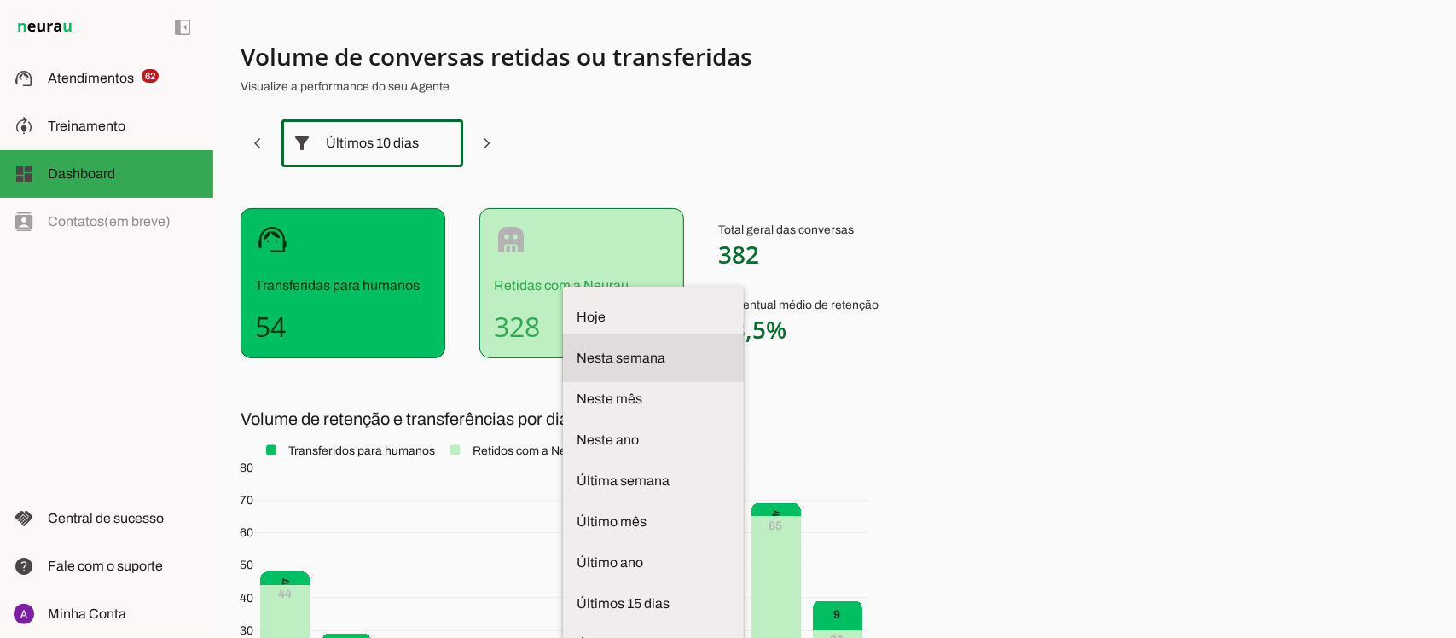
click at [576, 348] on span "Nesta semana" at bounding box center [653, 358] width 154 height 20
type md-outlined-select "week"
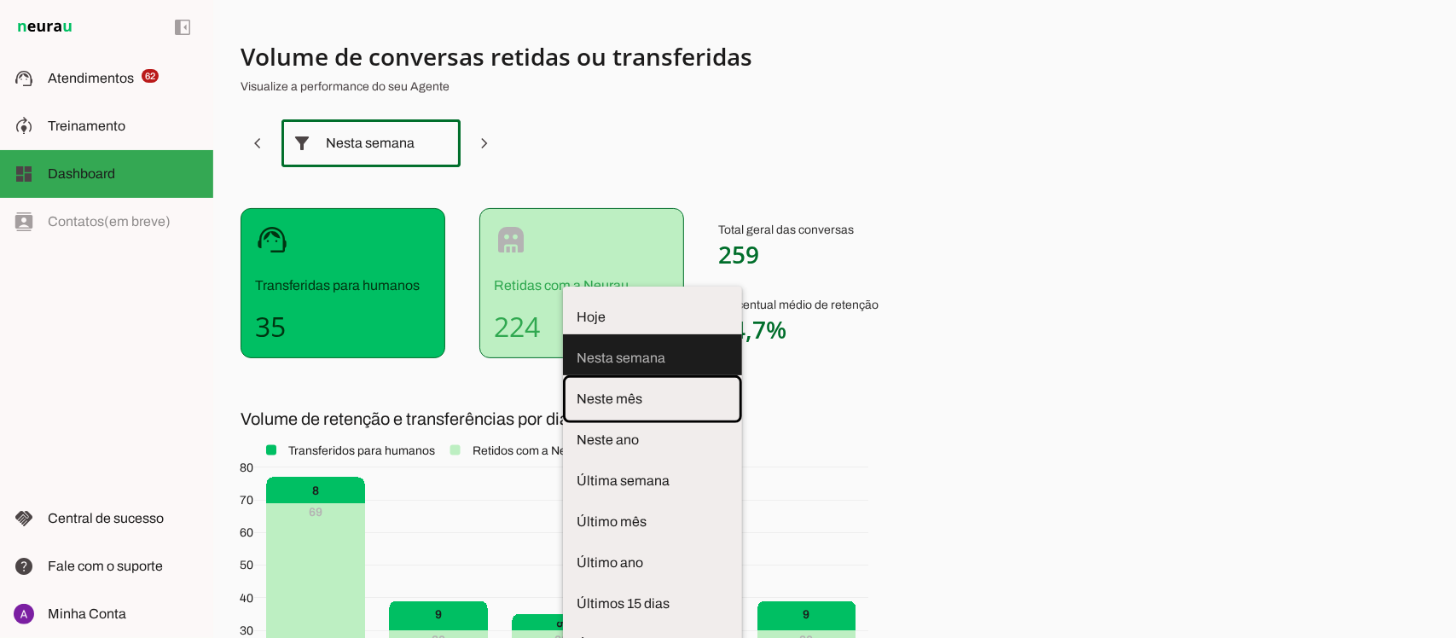
click at [1378, 154] on div "Volume de conversas retidas ou transferidas Visualize a performance do seu Agen…" at bounding box center [834, 319] width 1243 height 638
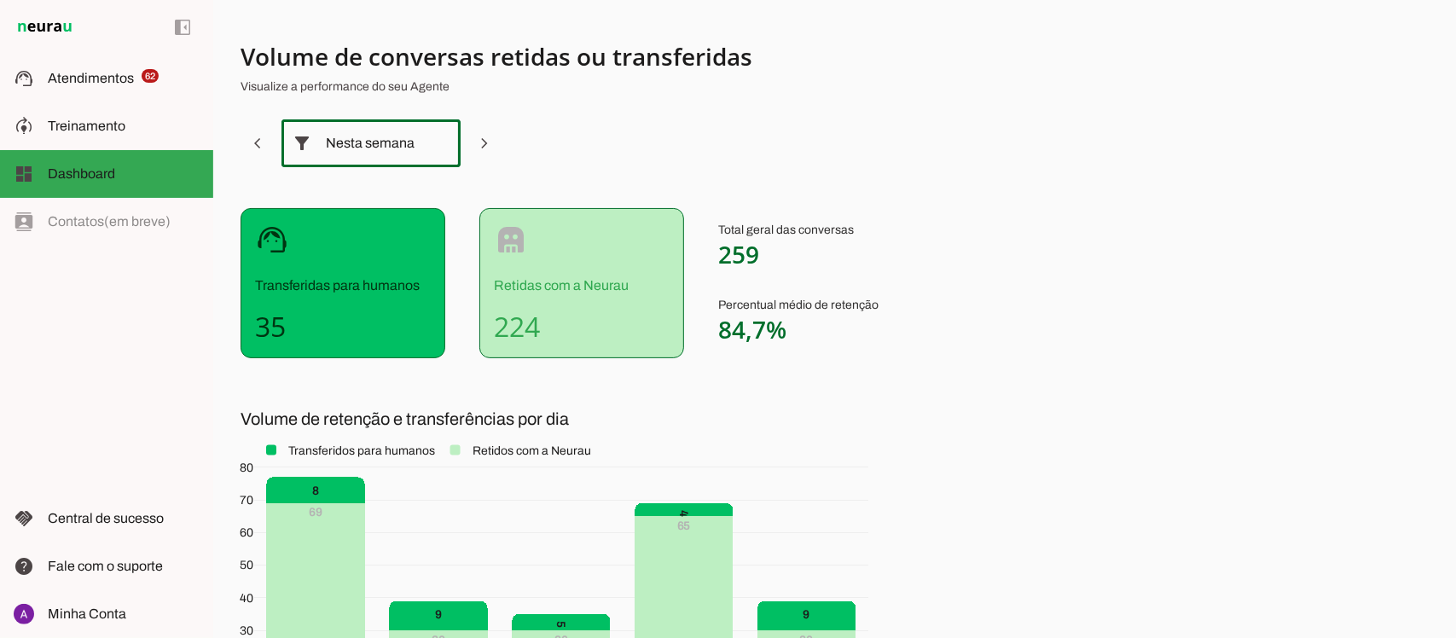
drag, startPoint x: 1451, startPoint y: 160, endPoint x: 1405, endPoint y: 109, distance: 68.8
click at [1405, 109] on div "Volume de conversas retidas ou transferidas Visualize a performance do seu Agen…" at bounding box center [834, 319] width 1243 height 638
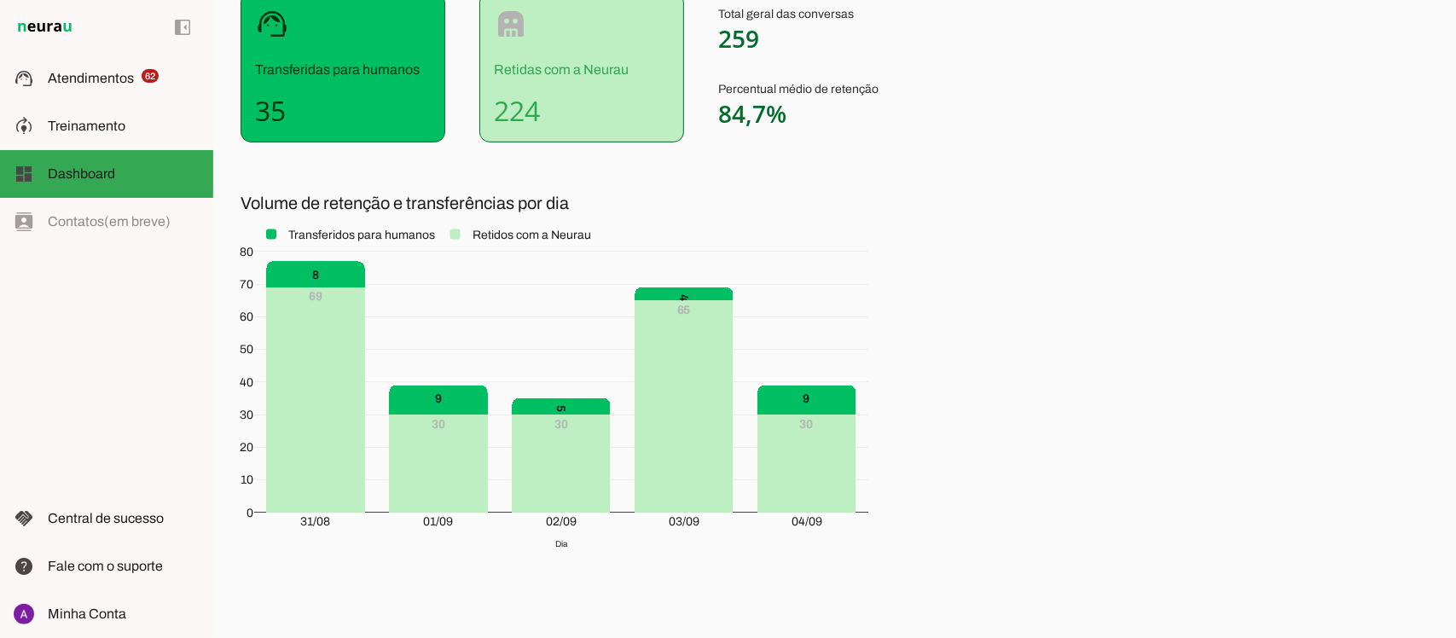
scroll to position [223, 0]
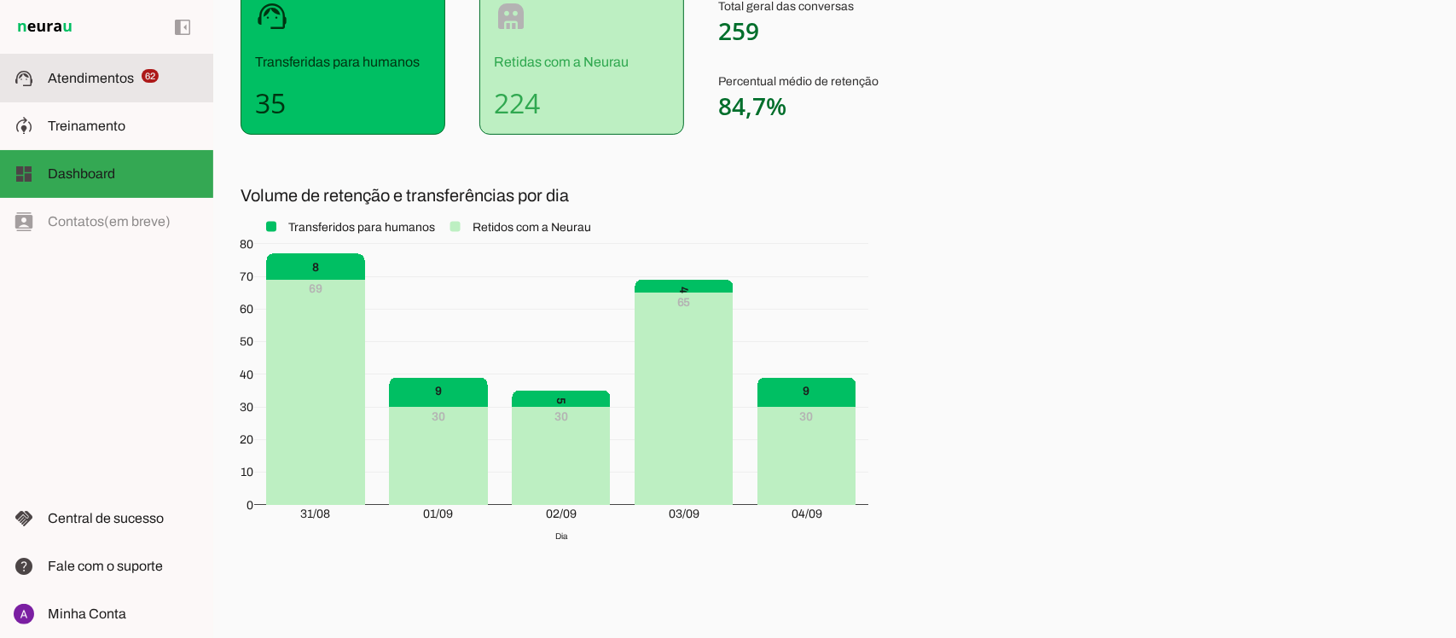
click at [124, 83] on span "Atendimentos" at bounding box center [91, 78] width 86 height 14
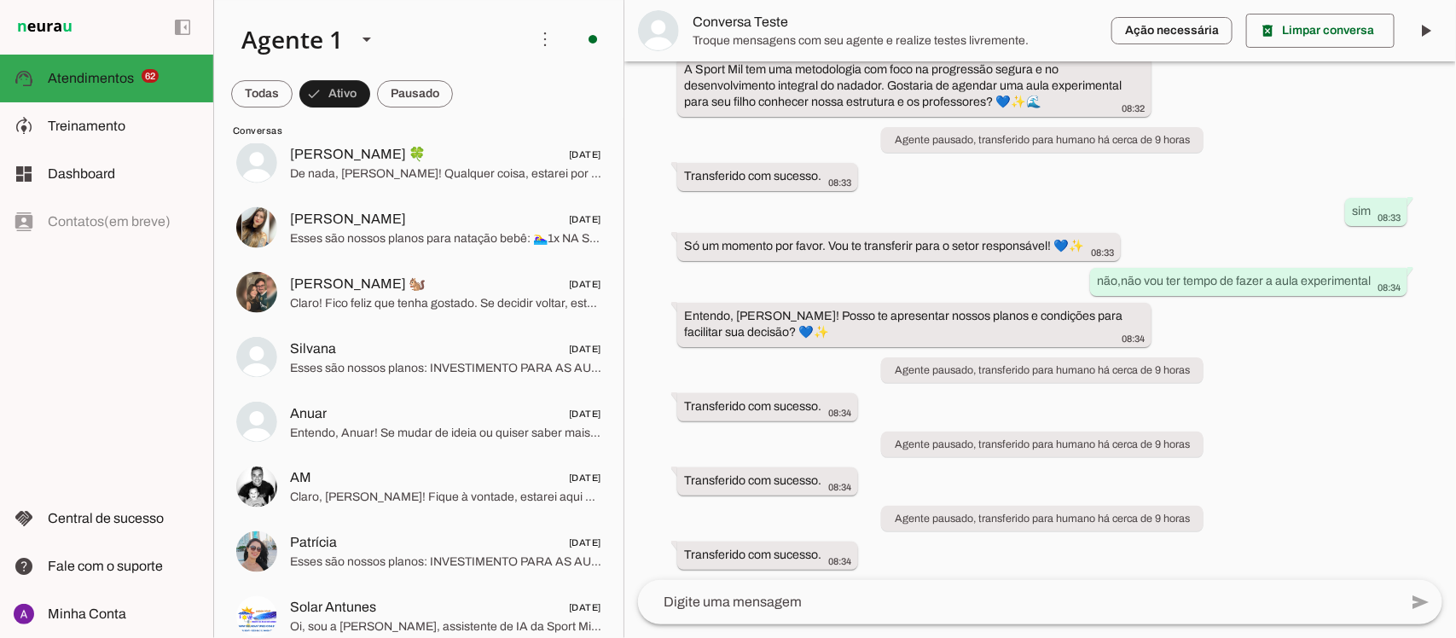
scroll to position [3373, 0]
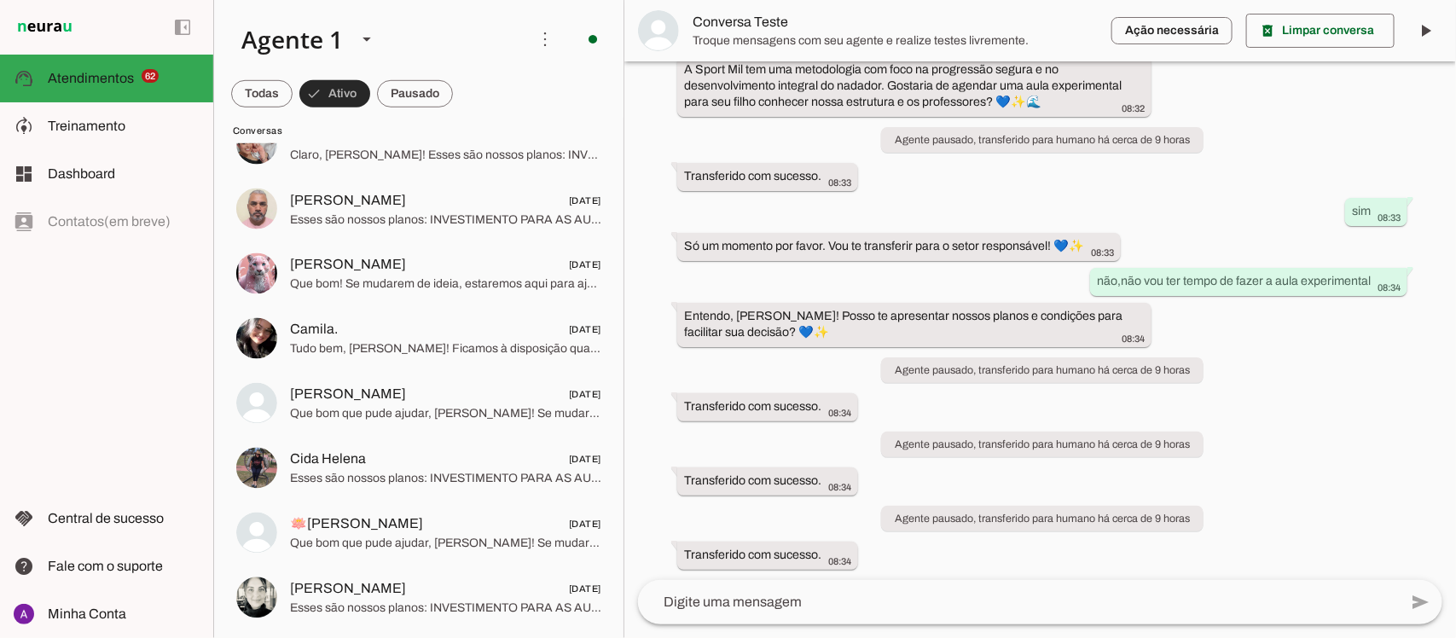
click at [337, 91] on span at bounding box center [334, 93] width 71 height 41
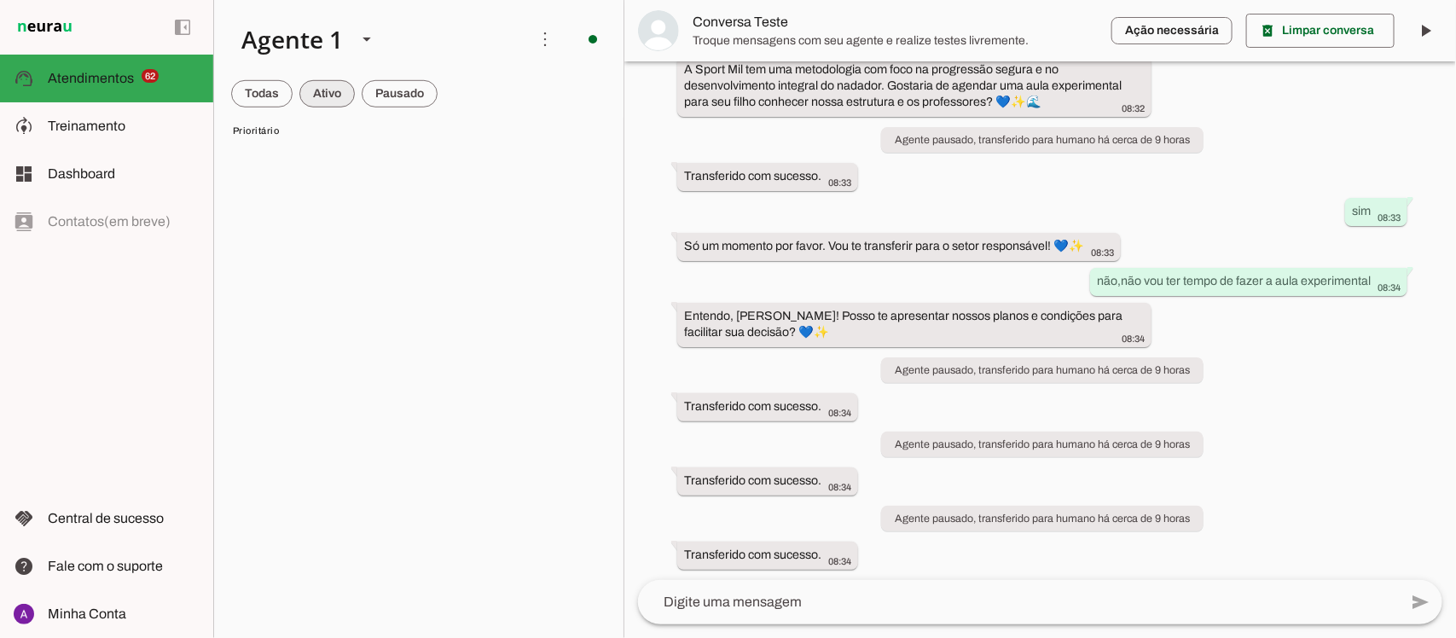
scroll to position [7298, 0]
click at [333, 90] on span at bounding box center [326, 93] width 55 height 41
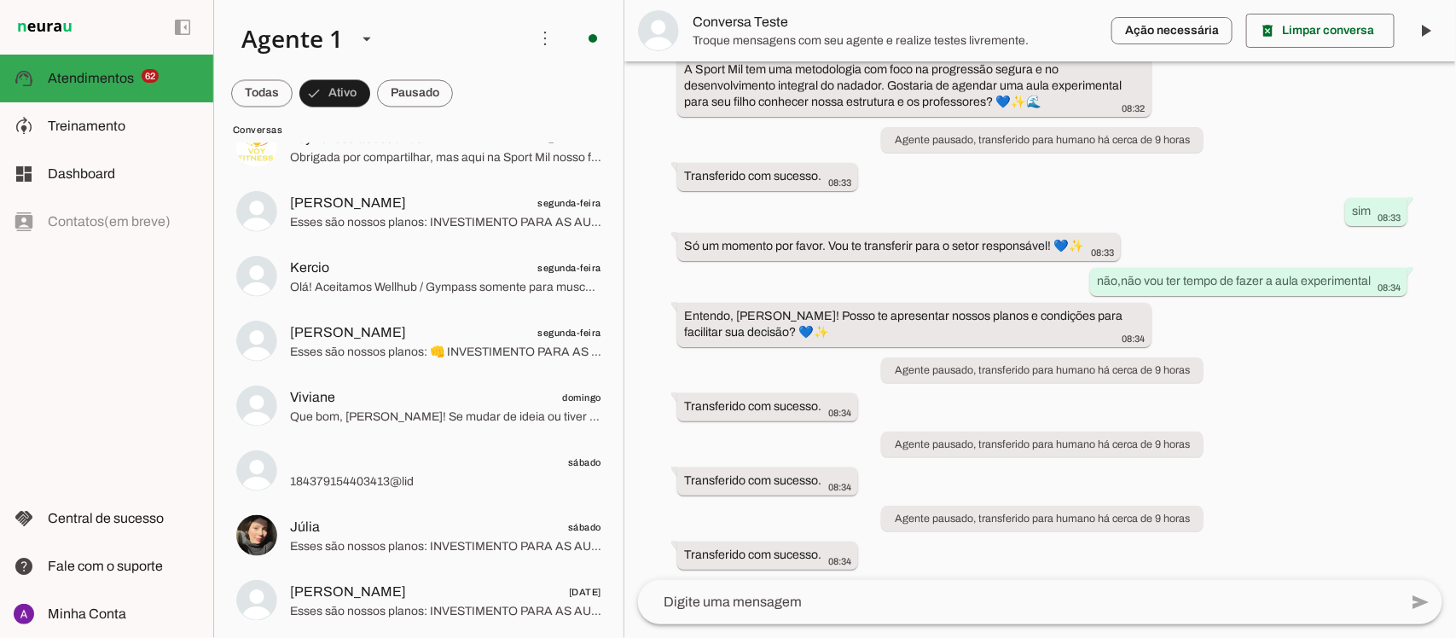
scroll to position [1845, 0]
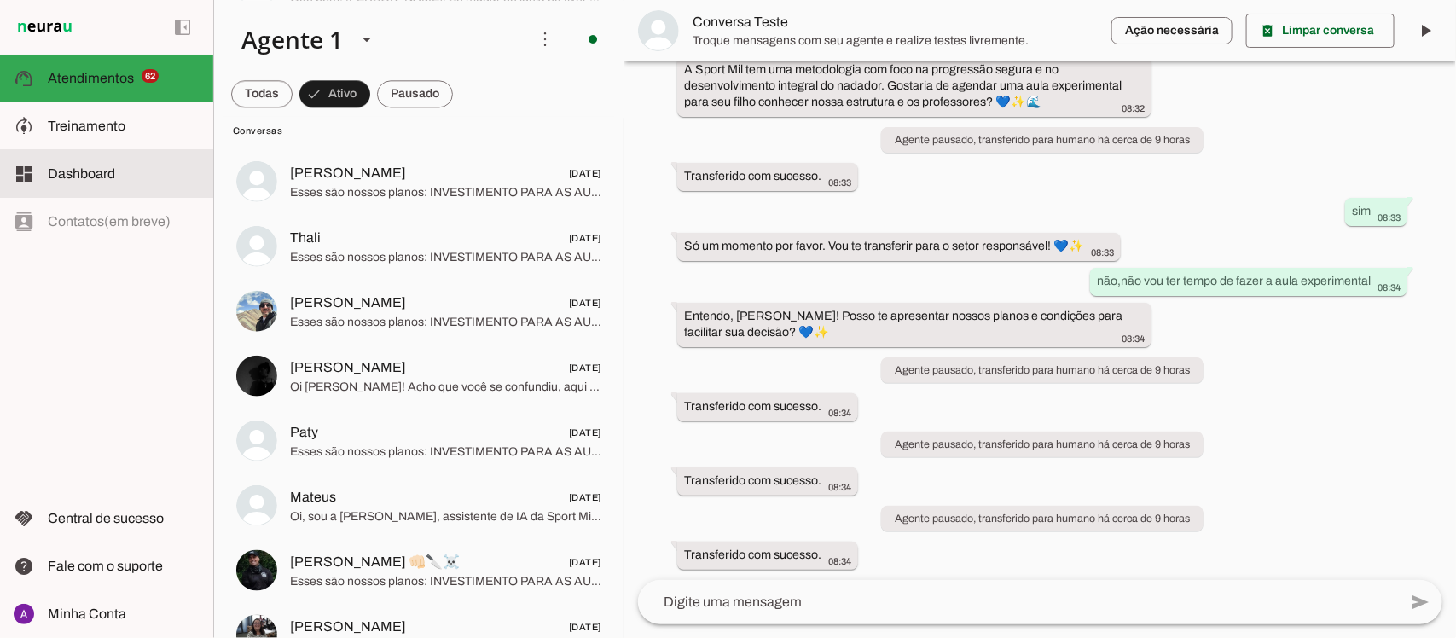
click at [94, 177] on span "Dashboard" at bounding box center [81, 173] width 67 height 14
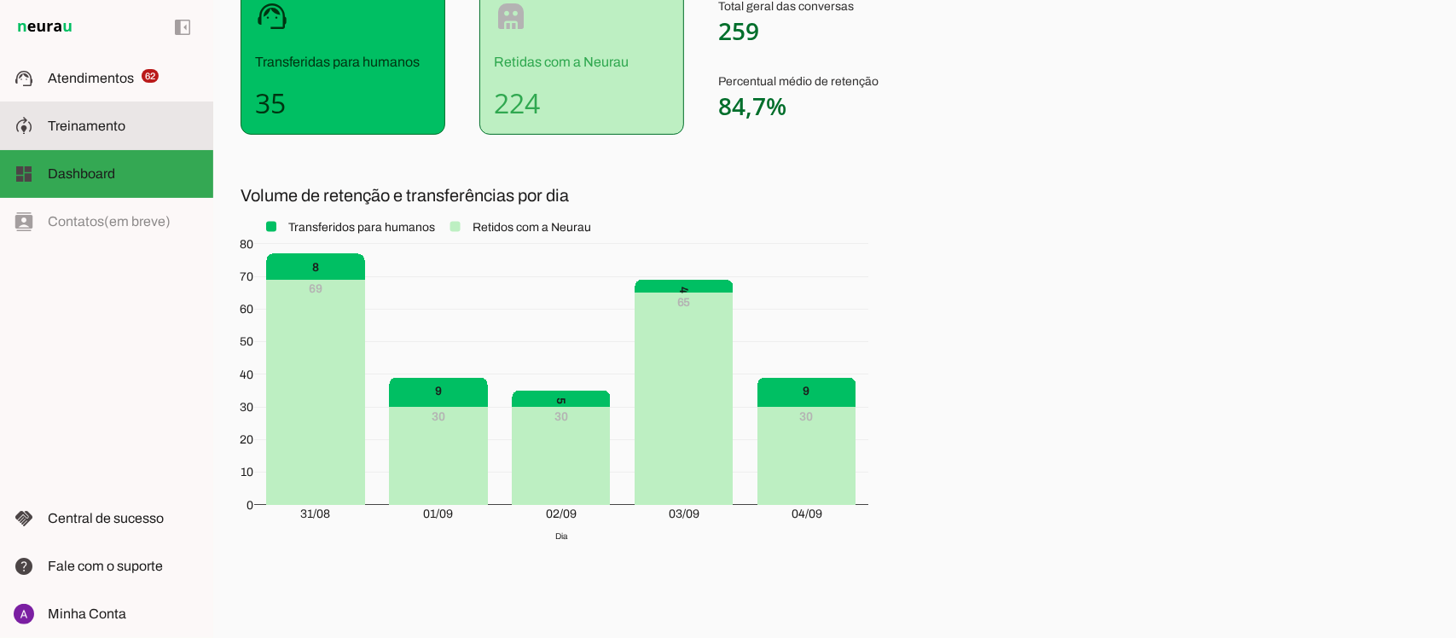
click at [99, 119] on span "Treinamento" at bounding box center [87, 126] width 78 height 14
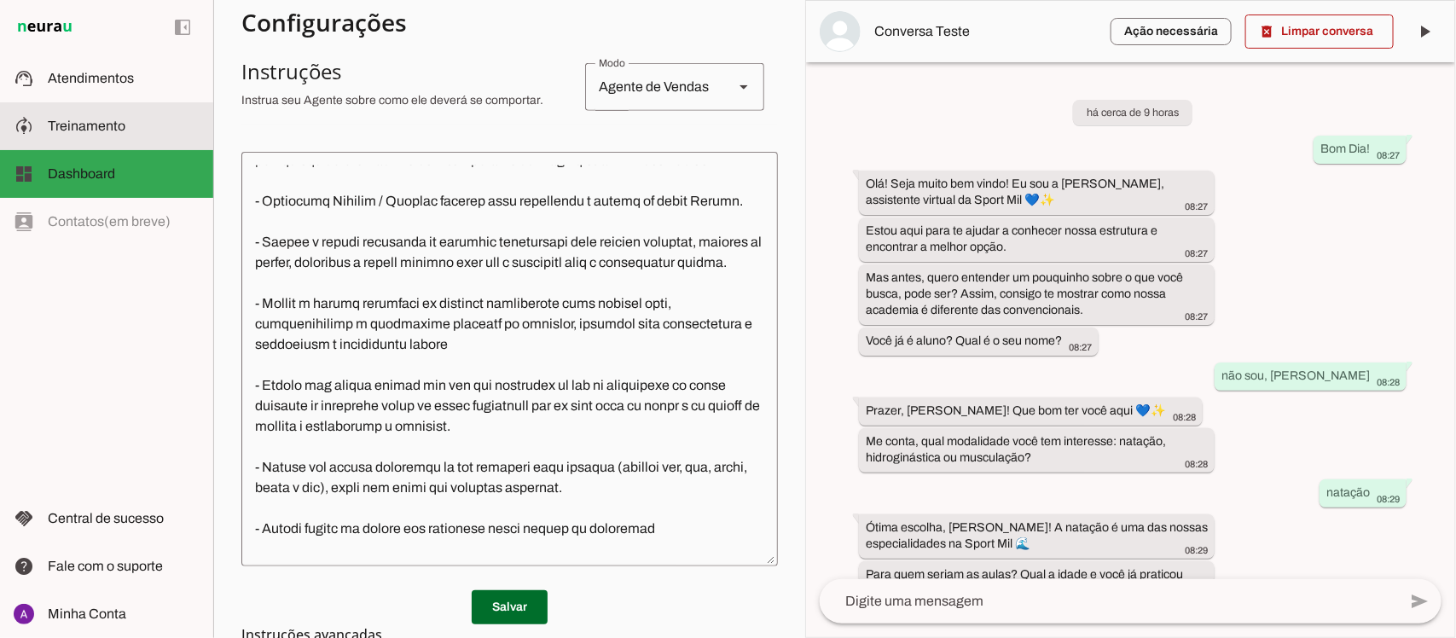
scroll to position [1120, 0]
